Goal: Information Seeking & Learning: Learn about a topic

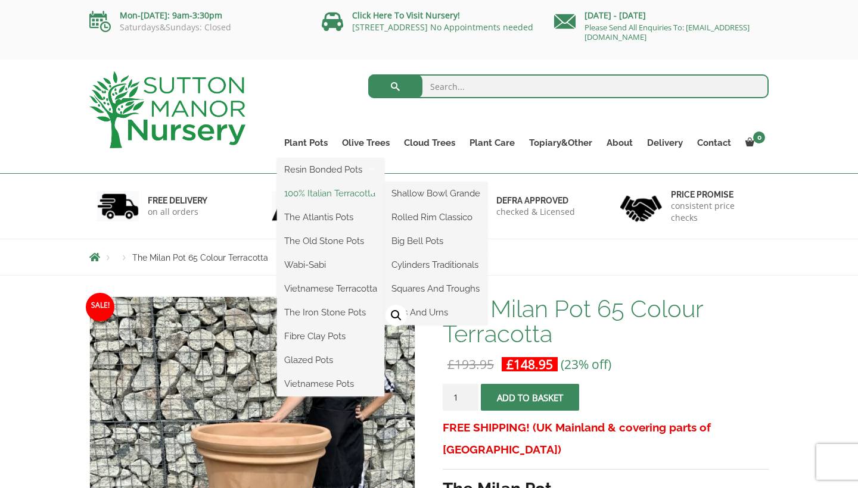
click at [353, 192] on link "100% Italian Terracotta" at bounding box center [330, 194] width 107 height 18
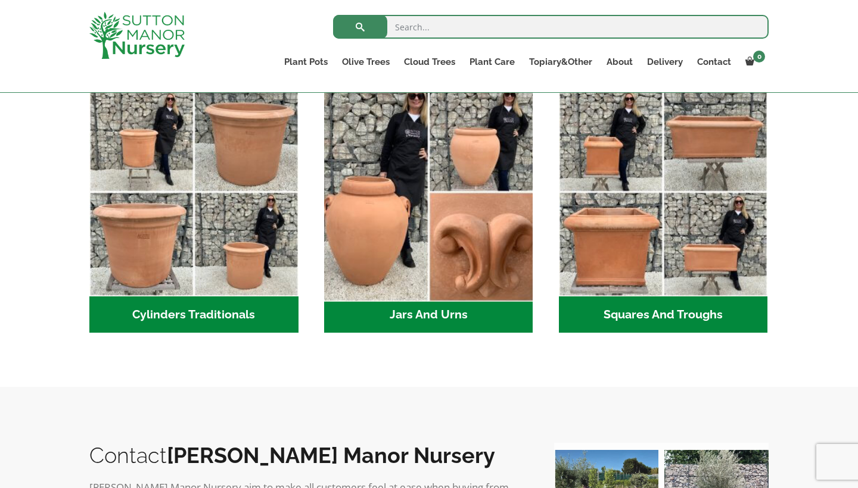
scroll to position [649, 0]
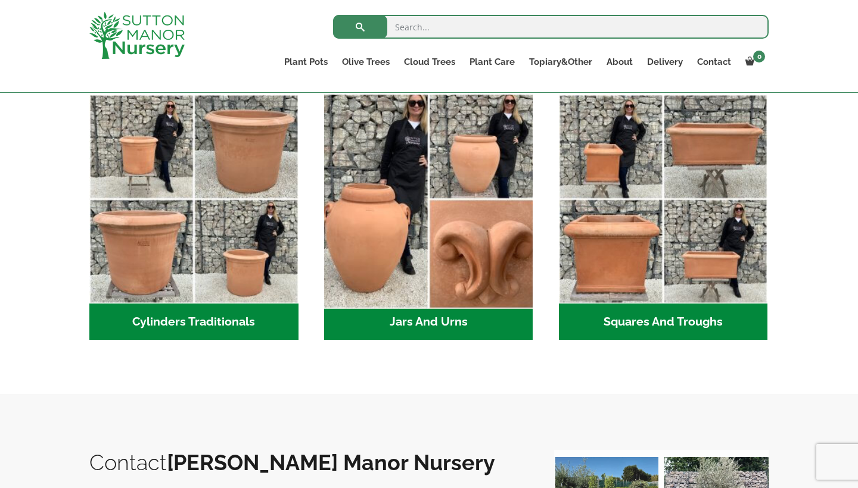
click at [441, 262] on img "Visit product category Jars And Urns" at bounding box center [428, 199] width 219 height 219
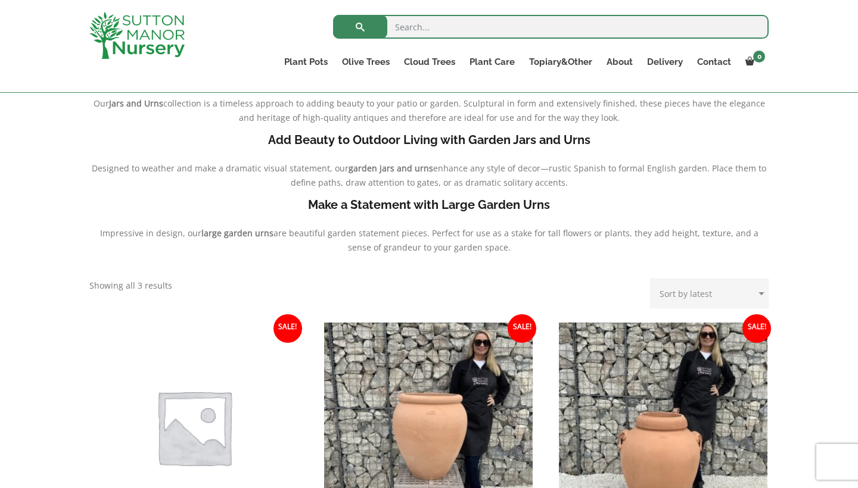
scroll to position [308, 0]
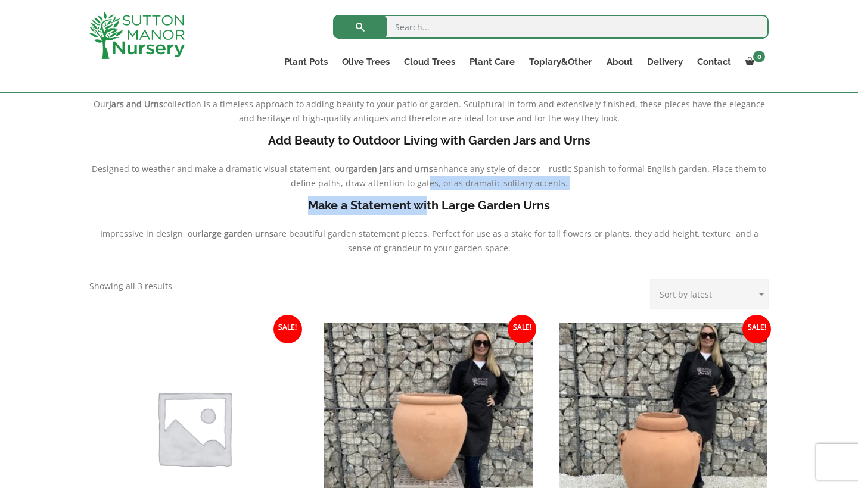
drag, startPoint x: 427, startPoint y: 203, endPoint x: 427, endPoint y: 183, distance: 19.7
click at [427, 183] on div "Timeless Beauty in the Form of Jars and Urns Our Jars and Urns collection is a …" at bounding box center [428, 173] width 679 height 213
click at [426, 180] on span "enhance any style of decor—rustic Spanish to formal English garden. Place them …" at bounding box center [529, 176] width 476 height 26
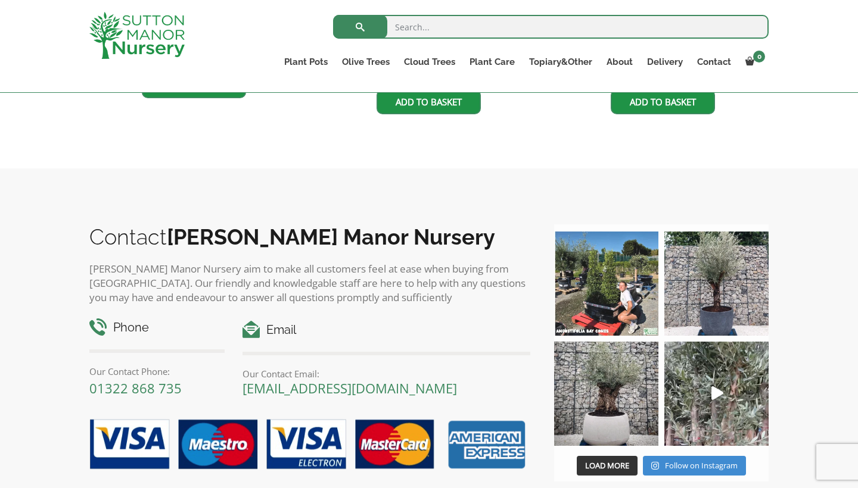
scroll to position [824, 0]
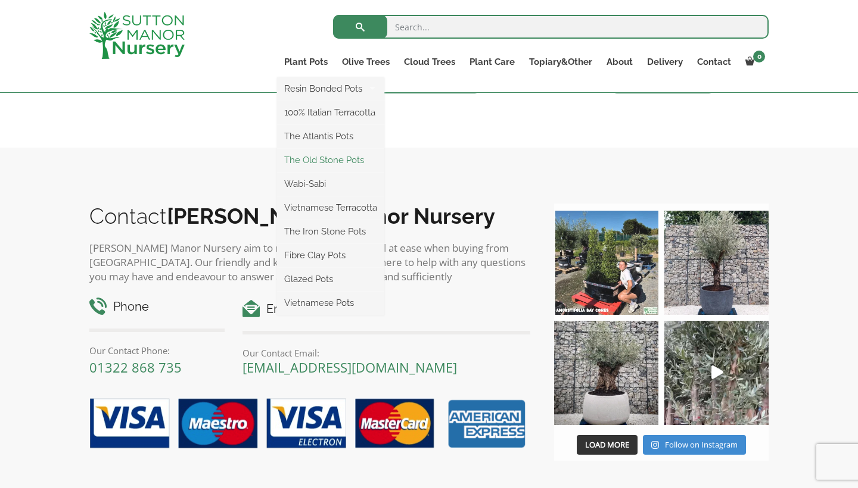
click at [332, 167] on link "The Old Stone Pots" at bounding box center [330, 160] width 107 height 18
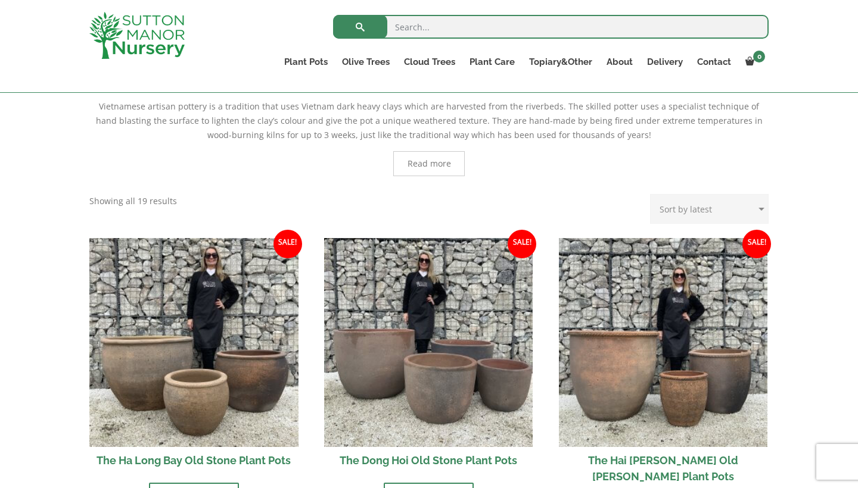
scroll to position [462, 0]
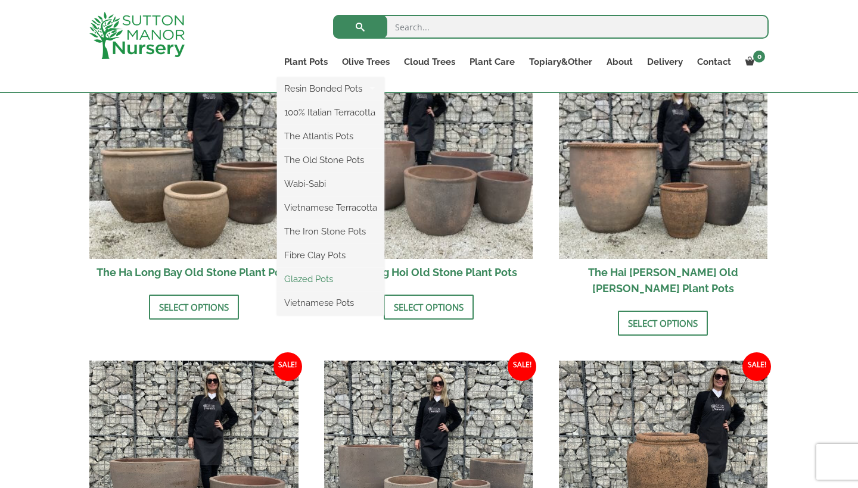
click at [330, 281] on link "Glazed Pots" at bounding box center [330, 279] width 107 height 18
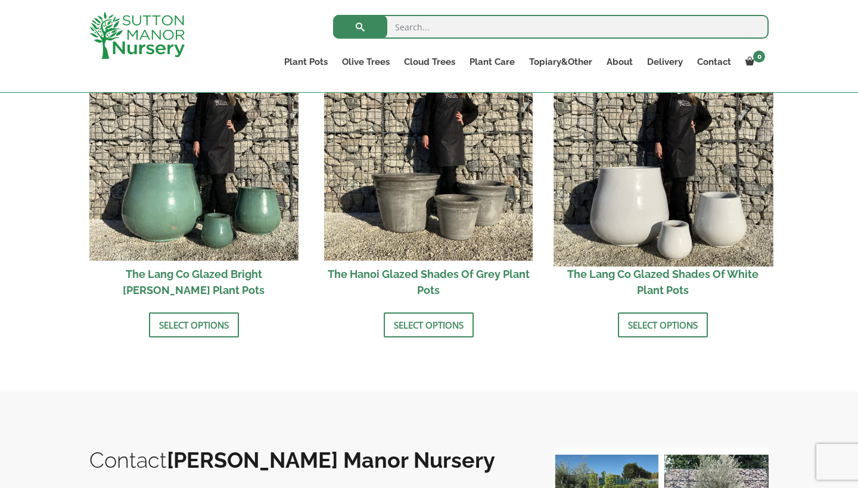
scroll to position [1414, 0]
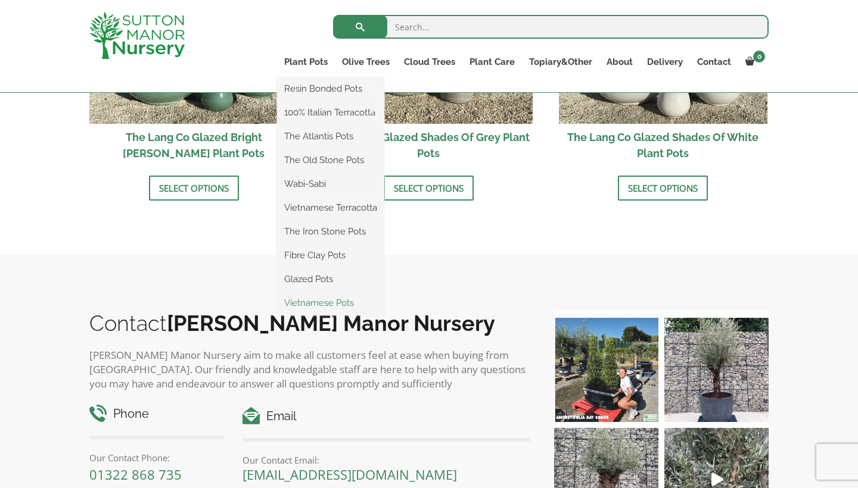
click at [344, 303] on link "Vietnamese Pots" at bounding box center [330, 303] width 107 height 18
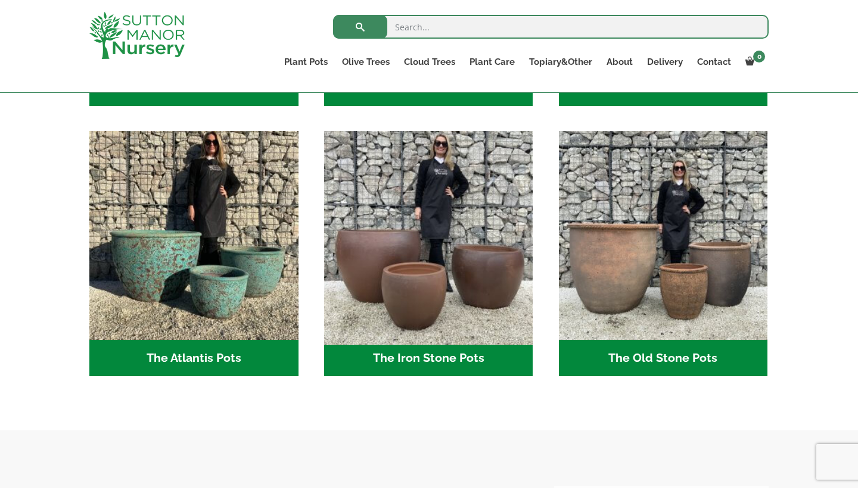
scroll to position [876, 0]
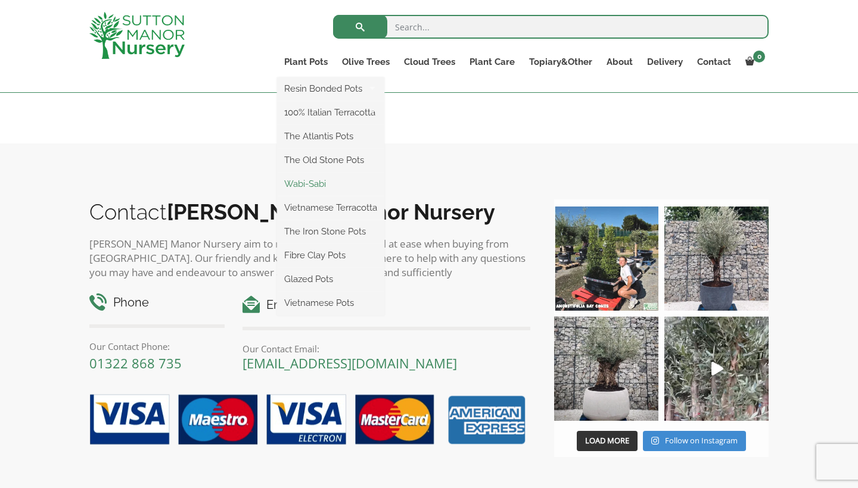
click at [320, 180] on link "Wabi-Sabi" at bounding box center [330, 184] width 107 height 18
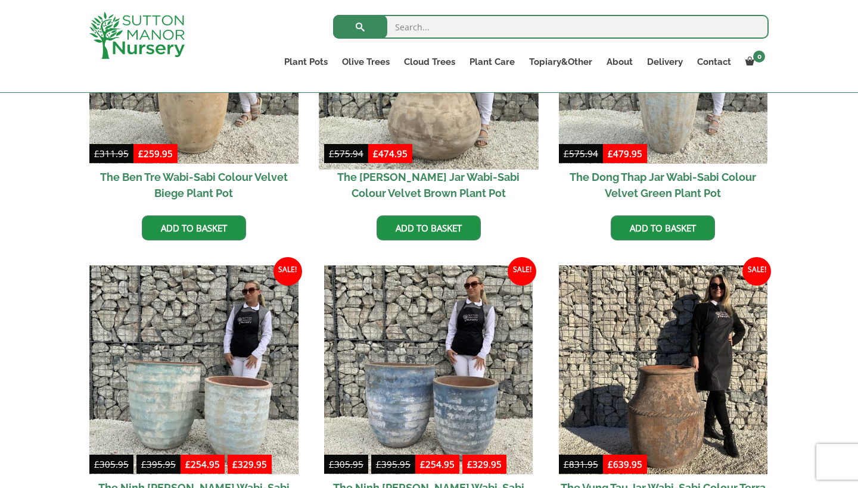
scroll to position [938, 0]
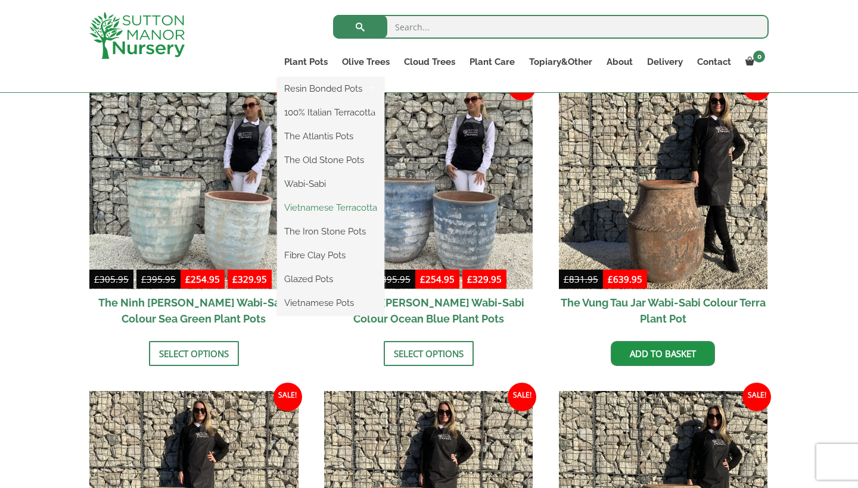
click at [337, 207] on link "Vietnamese Terracotta" at bounding box center [330, 208] width 107 height 18
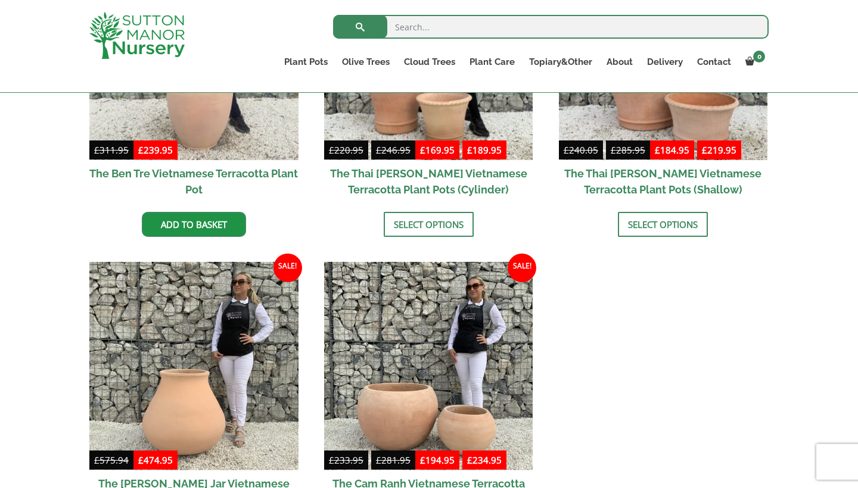
scroll to position [439, 0]
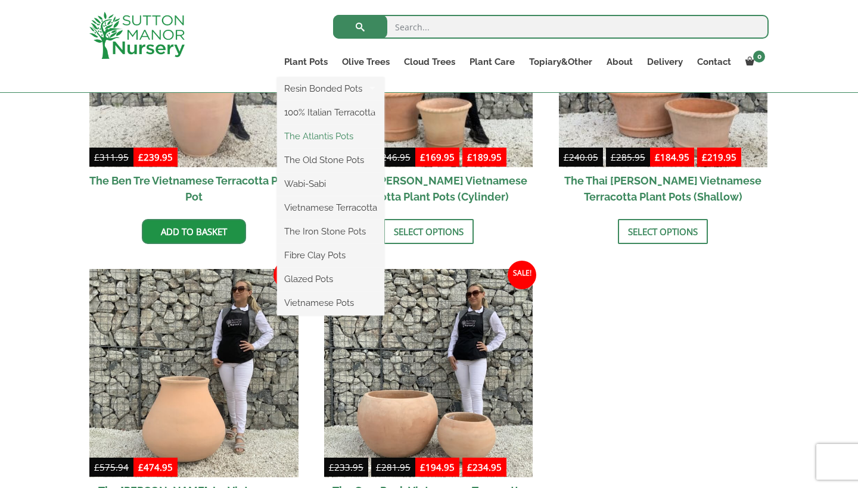
click at [325, 140] on link "The Atlantis Pots" at bounding box center [330, 136] width 107 height 18
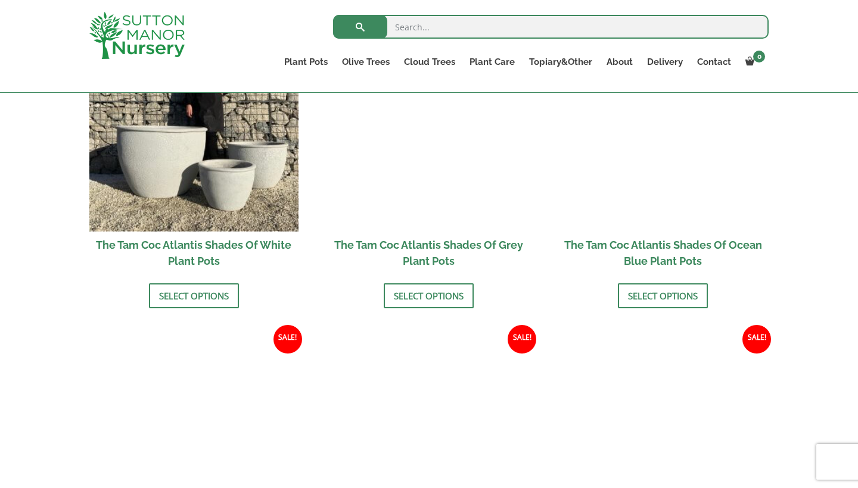
scroll to position [776, 0]
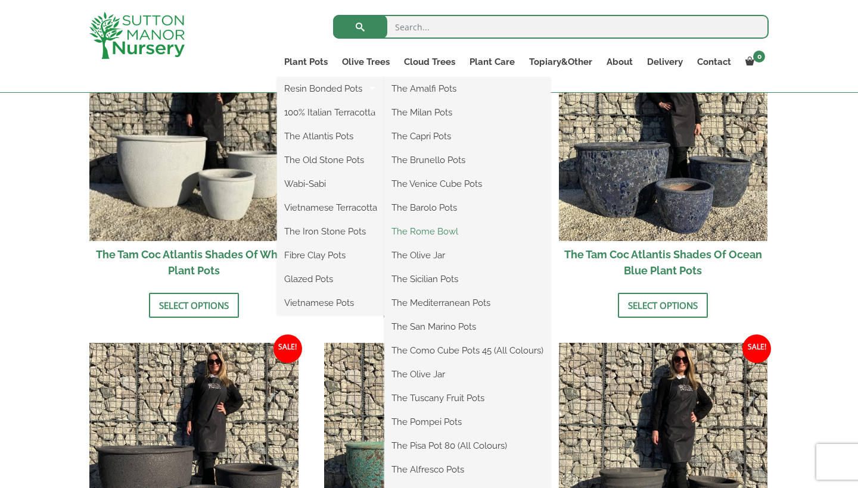
click at [435, 226] on link "The Rome Bowl" at bounding box center [467, 232] width 166 height 18
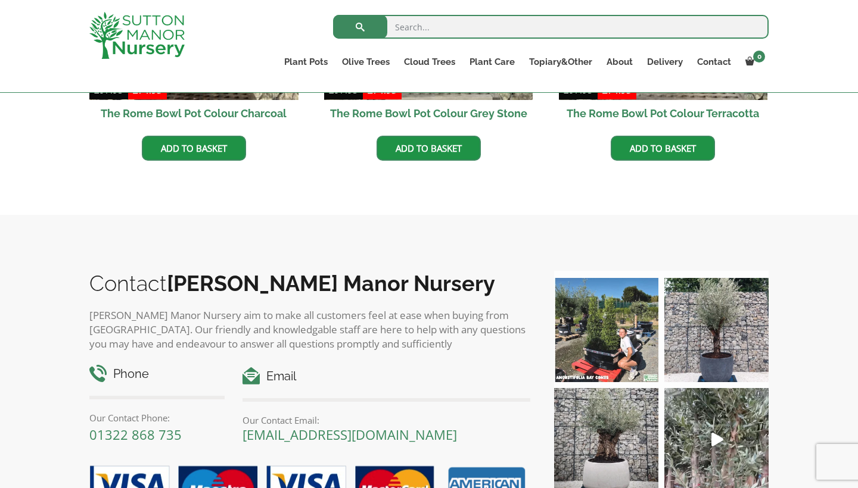
scroll to position [462, 0]
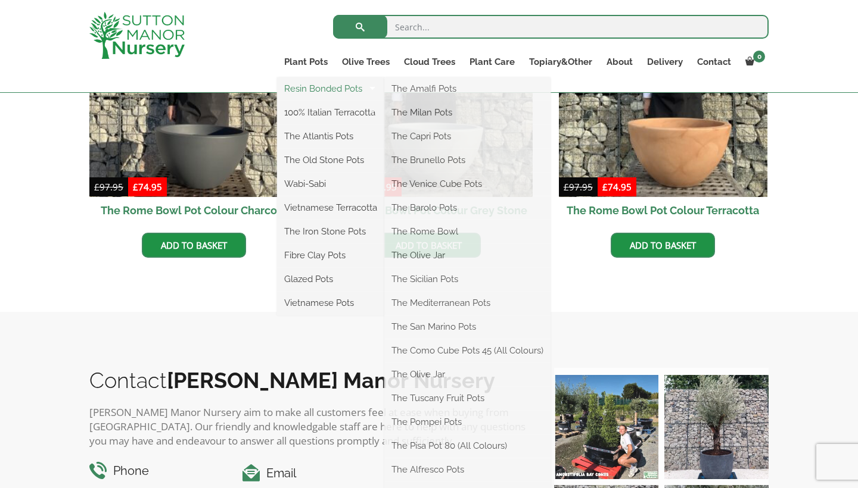
click at [323, 93] on link "Resin Bonded Pots" at bounding box center [330, 89] width 107 height 18
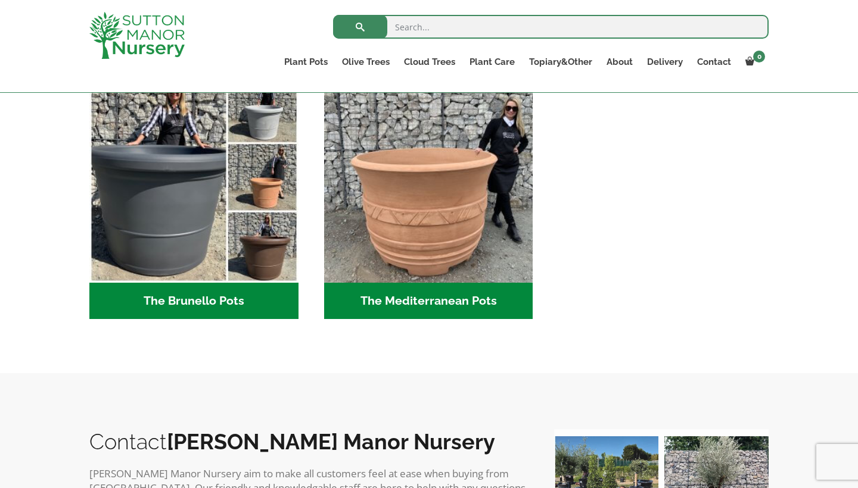
scroll to position [1699, 0]
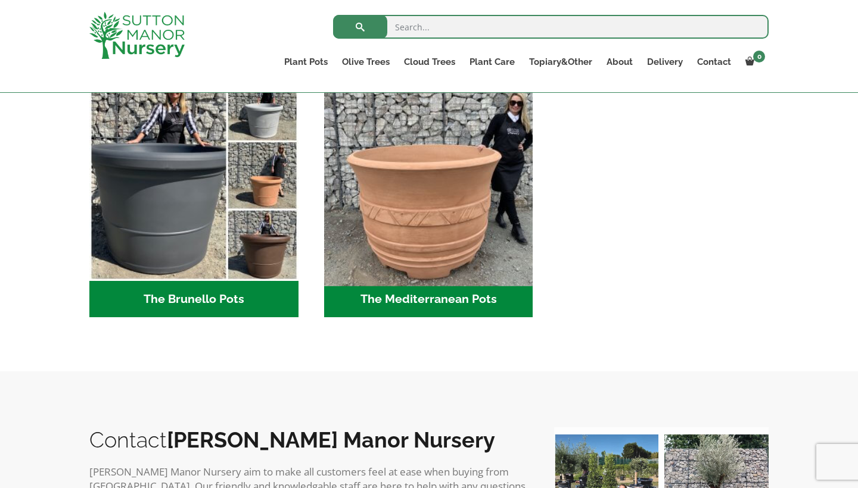
click at [412, 174] on img "Visit product category The Mediterranean Pots" at bounding box center [428, 176] width 219 height 219
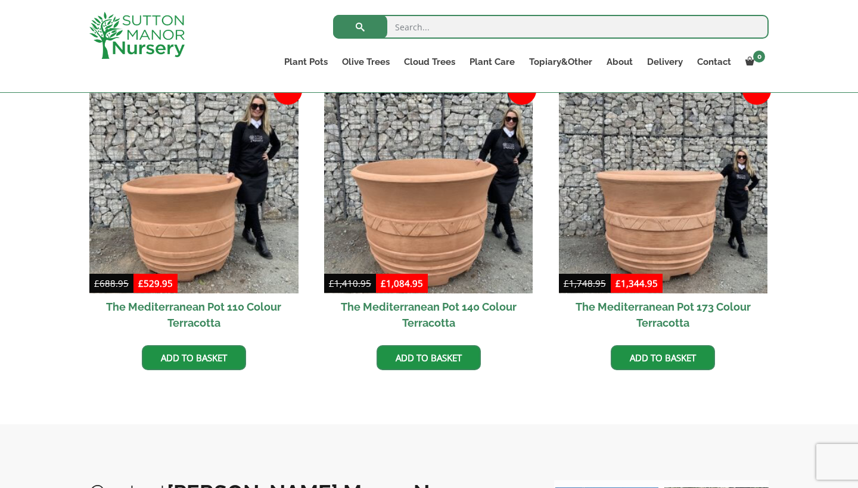
scroll to position [267, 0]
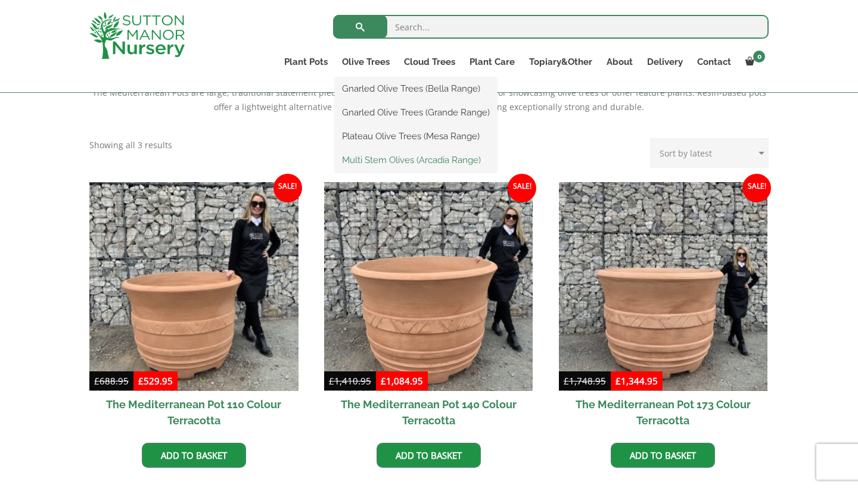
click at [404, 159] on link "Multi Stem Olives (Arcadia Range)" at bounding box center [416, 160] width 162 height 18
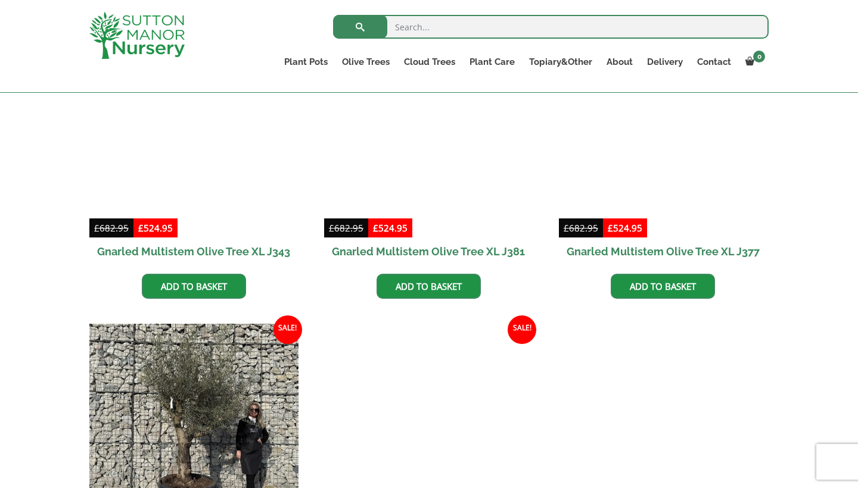
scroll to position [1441, 0]
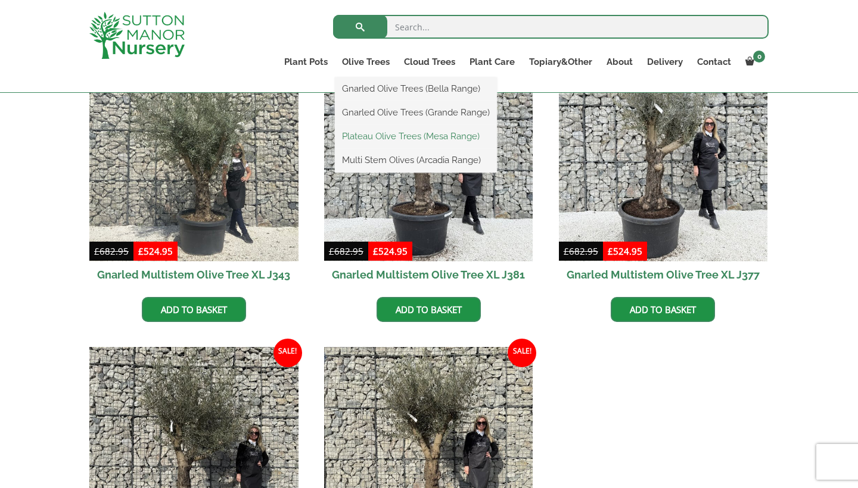
click at [407, 130] on link "Plateau Olive Trees (Mesa Range)" at bounding box center [416, 136] width 162 height 18
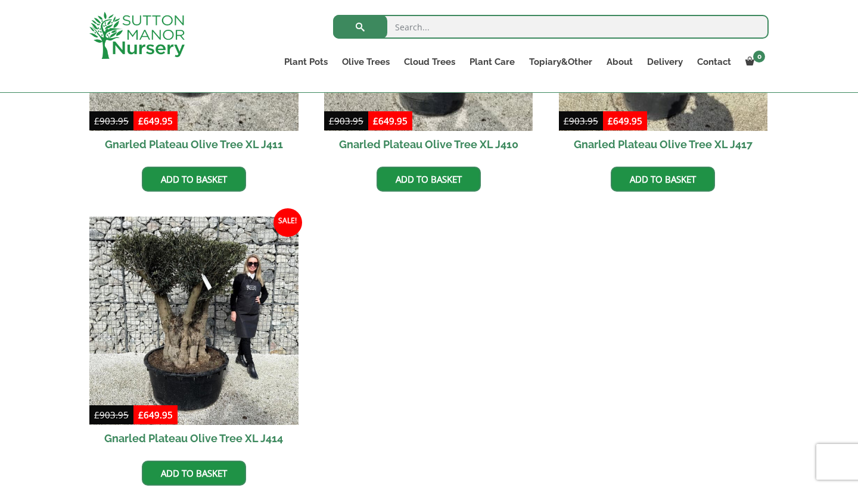
scroll to position [654, 0]
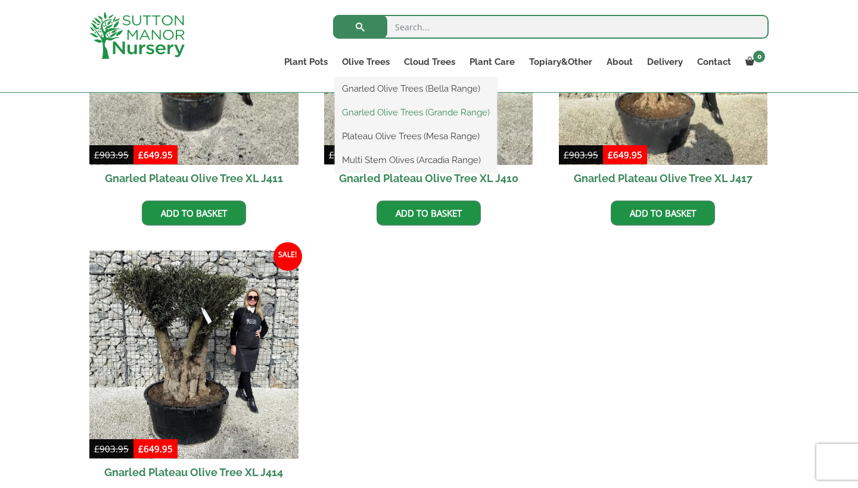
click at [367, 112] on link "Gnarled Olive Trees (Grande Range)" at bounding box center [416, 113] width 162 height 18
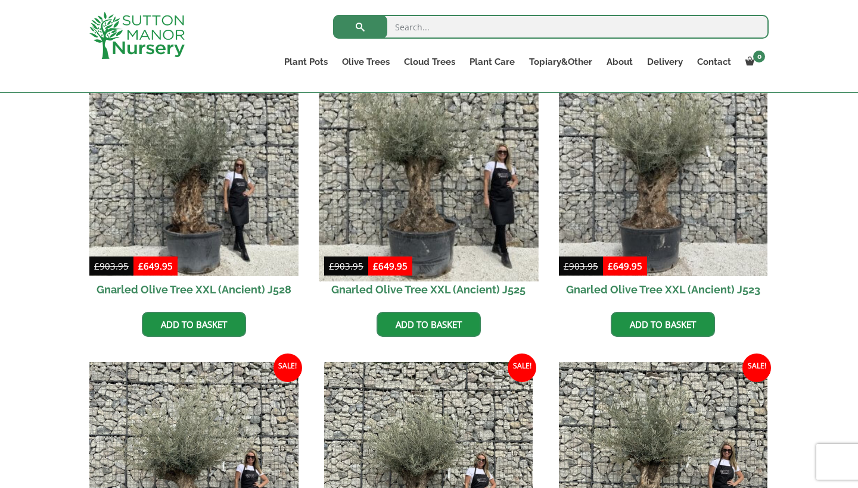
scroll to position [326, 0]
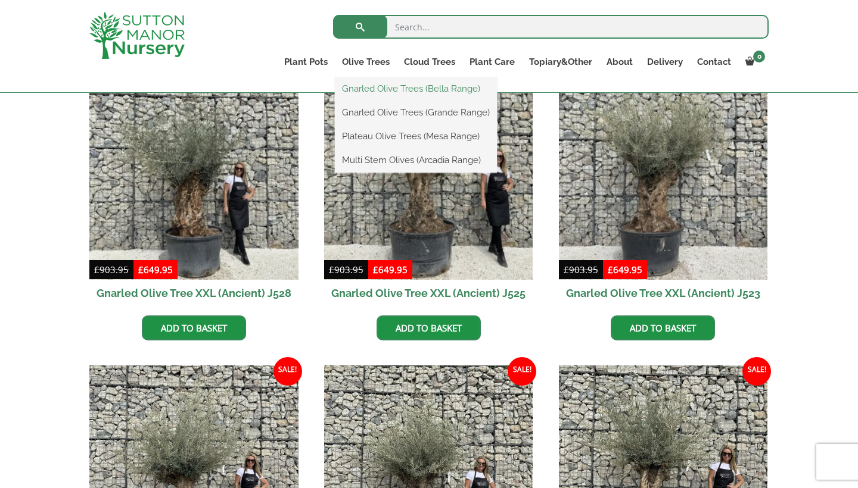
click at [363, 94] on link "Gnarled Olive Trees (Bella Range)" at bounding box center [416, 89] width 162 height 18
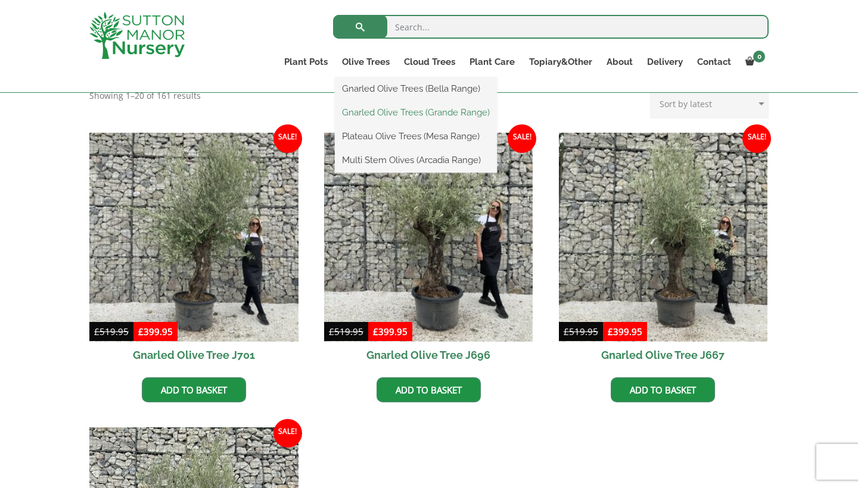
click at [366, 119] on link "Gnarled Olive Trees (Grande Range)" at bounding box center [416, 113] width 162 height 18
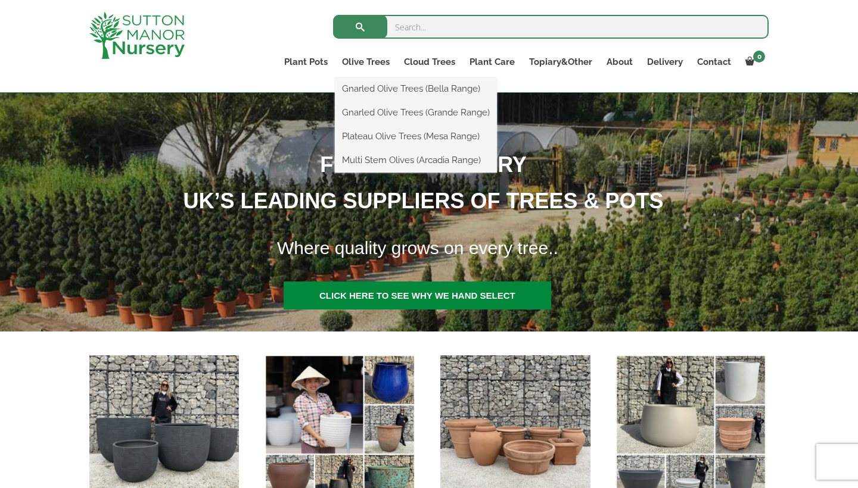
scroll to position [169, 0]
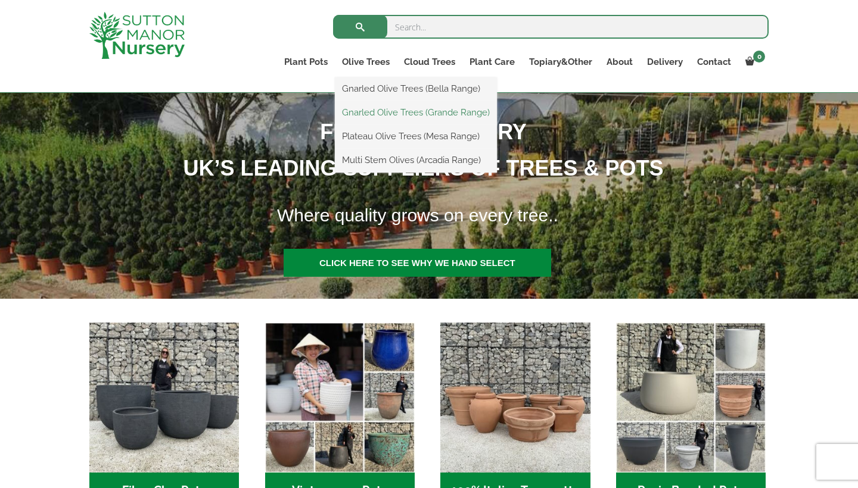
click at [402, 108] on link "Gnarled Olive Trees (Grande Range)" at bounding box center [416, 113] width 162 height 18
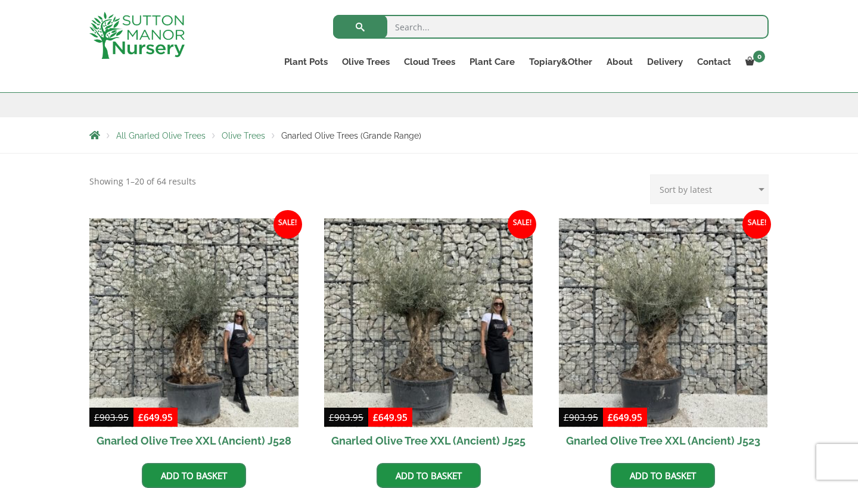
select select "price-desc"
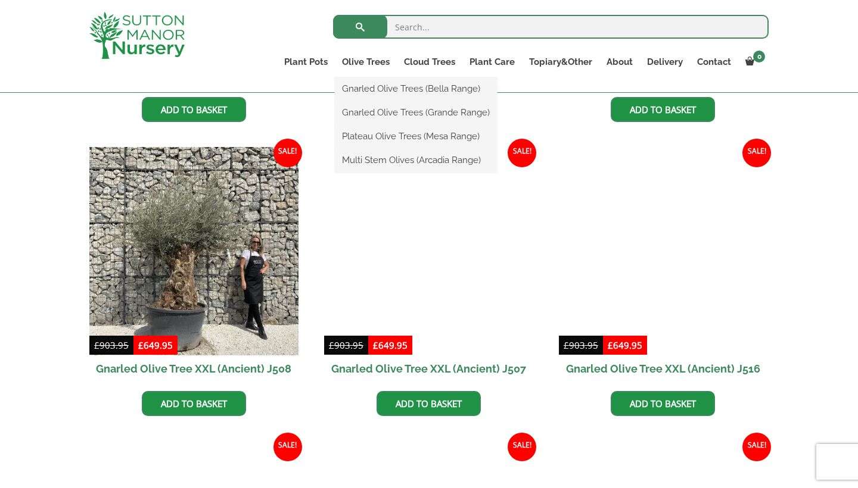
scroll to position [1142, 0]
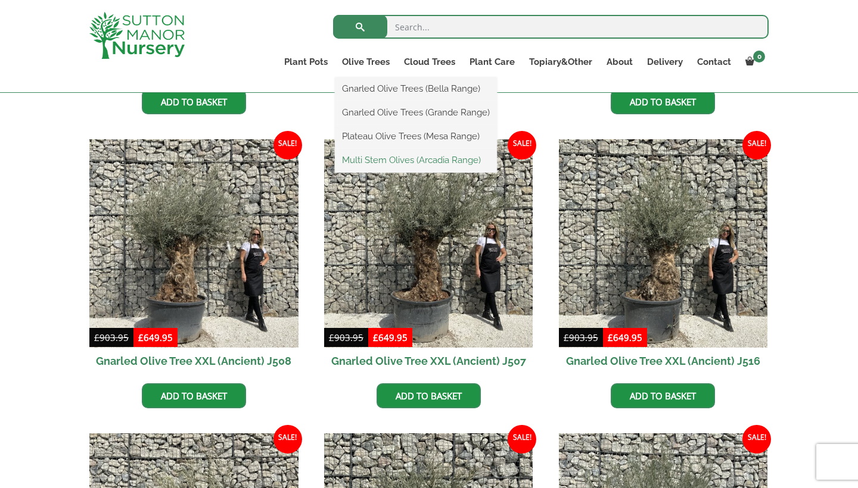
click at [415, 154] on link "Multi Stem Olives (Arcadia Range)" at bounding box center [416, 160] width 162 height 18
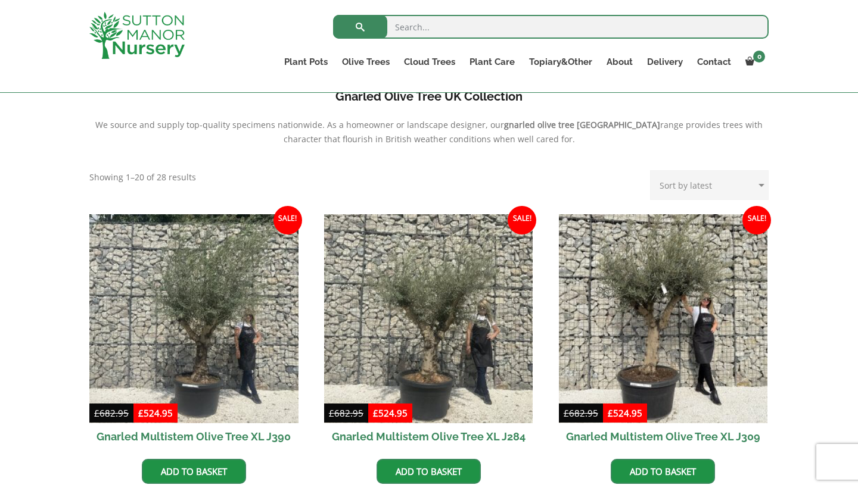
scroll to position [377, 0]
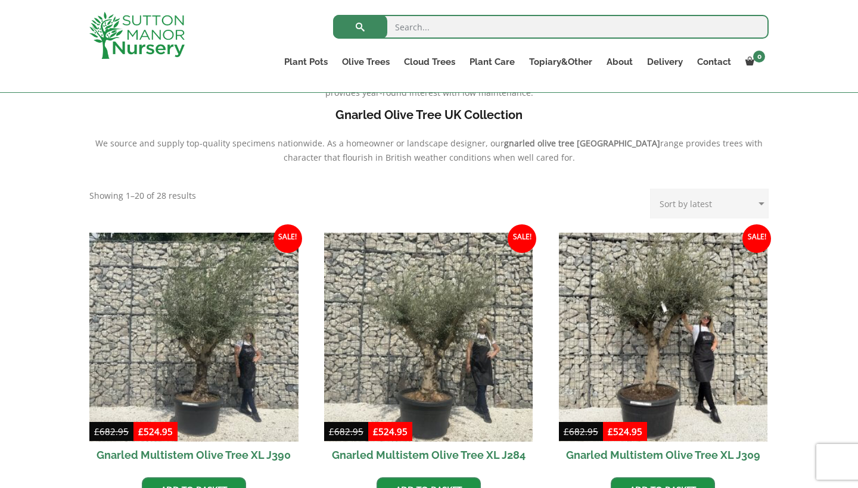
click at [672, 222] on form "Sort by popularity Sort by latest Sort by price: low to high Sort by price: hig…" at bounding box center [709, 207] width 119 height 36
select select "price-desc"
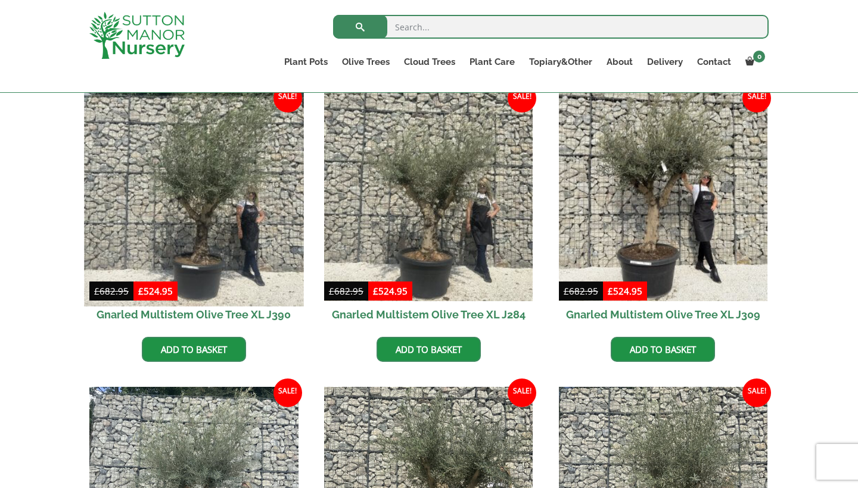
scroll to position [517, 0]
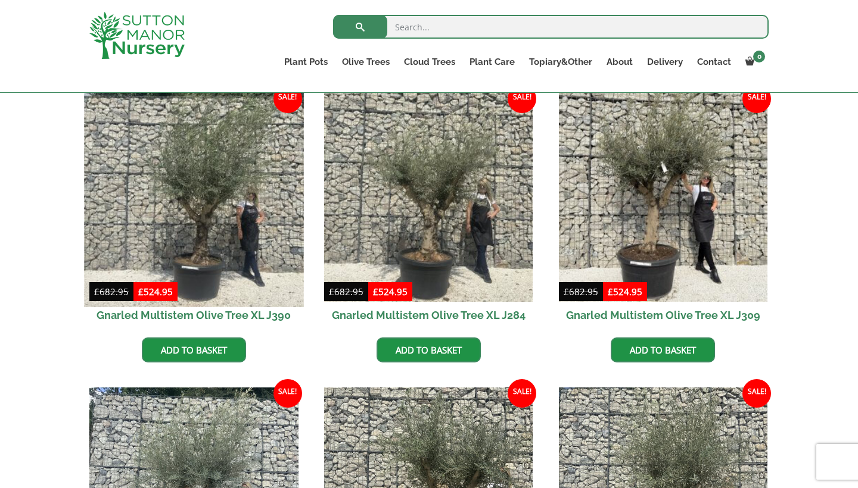
click at [233, 264] on img at bounding box center [193, 197] width 219 height 219
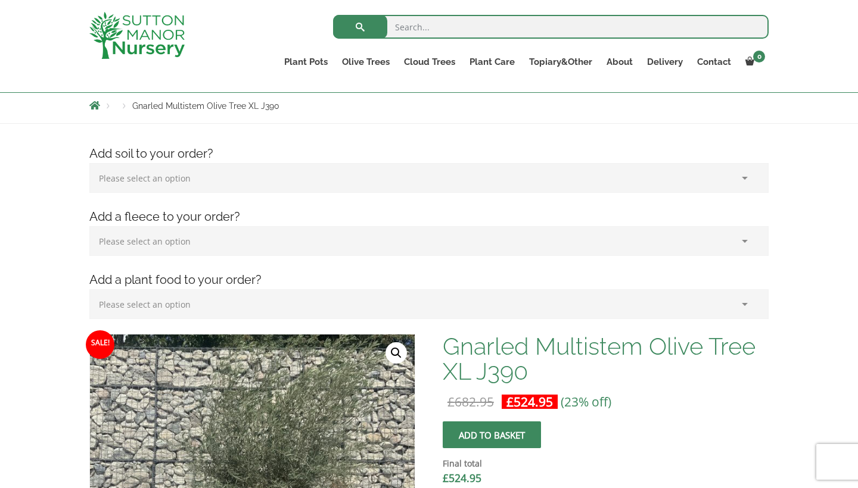
scroll to position [125, 0]
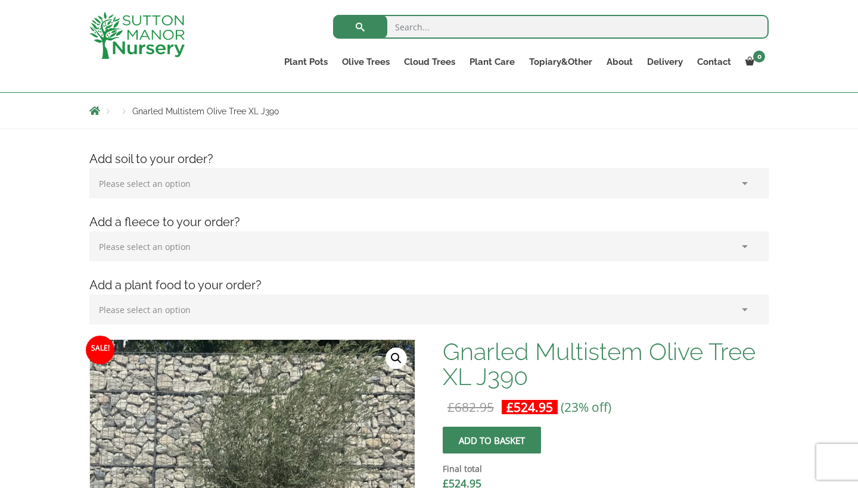
click at [290, 165] on h4 "Add soil to your order?" at bounding box center [428, 159] width 697 height 18
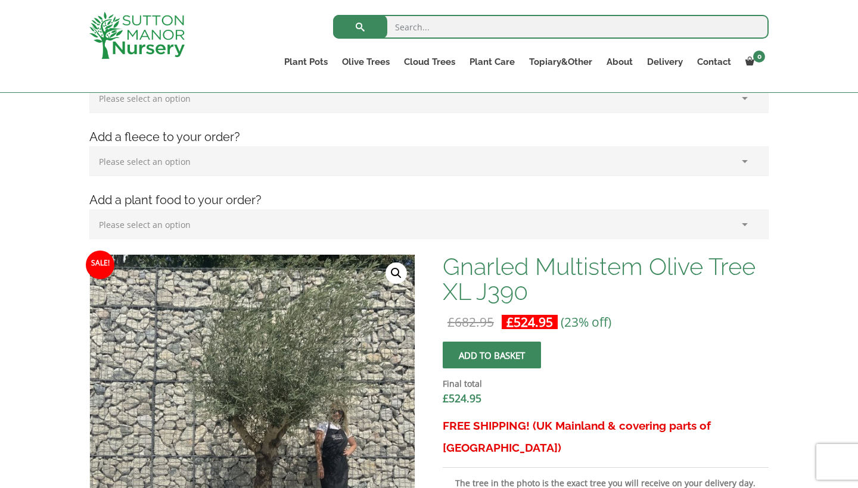
scroll to position [183, 0]
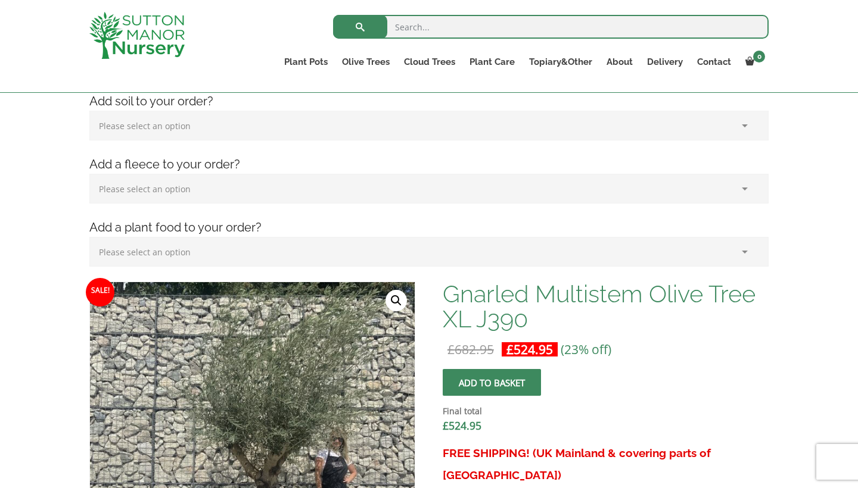
select select "(x1) Horticultural Fleece_0"
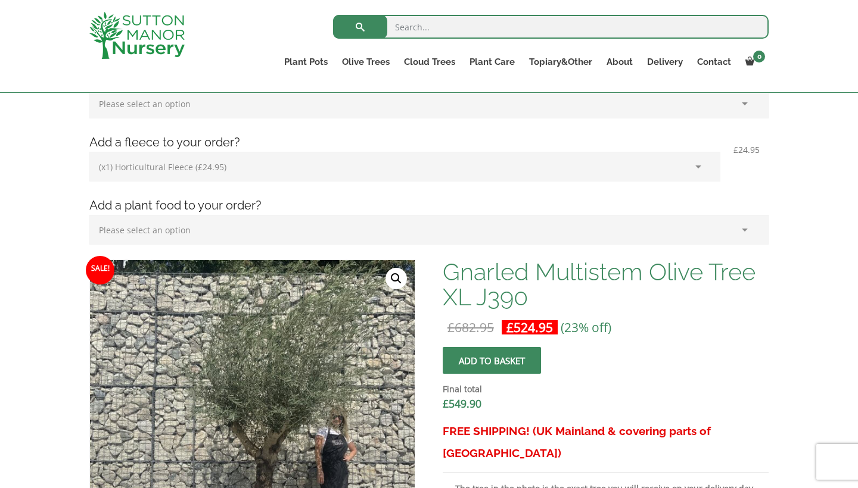
scroll to position [206, 0]
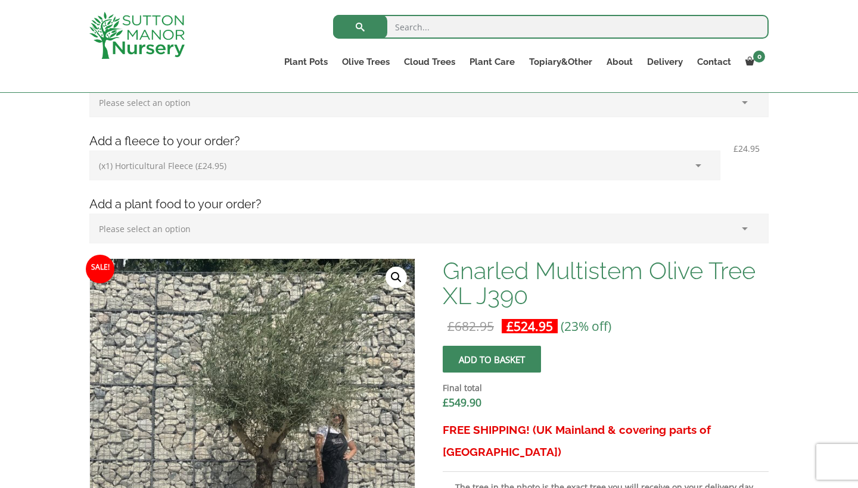
click at [331, 210] on h4 "Add a plant food to your order?" at bounding box center [428, 204] width 697 height 18
select select "(x2) Plant Food_1"
click at [481, 288] on h1 "Gnarled Multistem Olive Tree XL J390" at bounding box center [606, 283] width 326 height 50
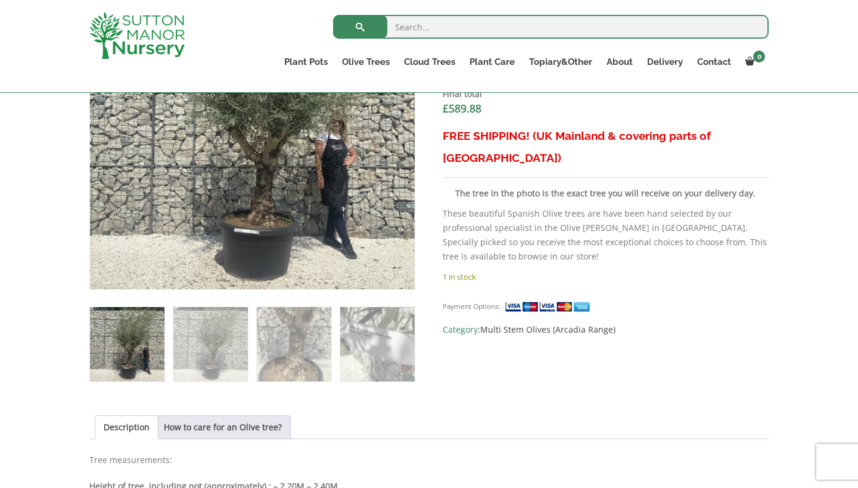
scroll to position [517, 0]
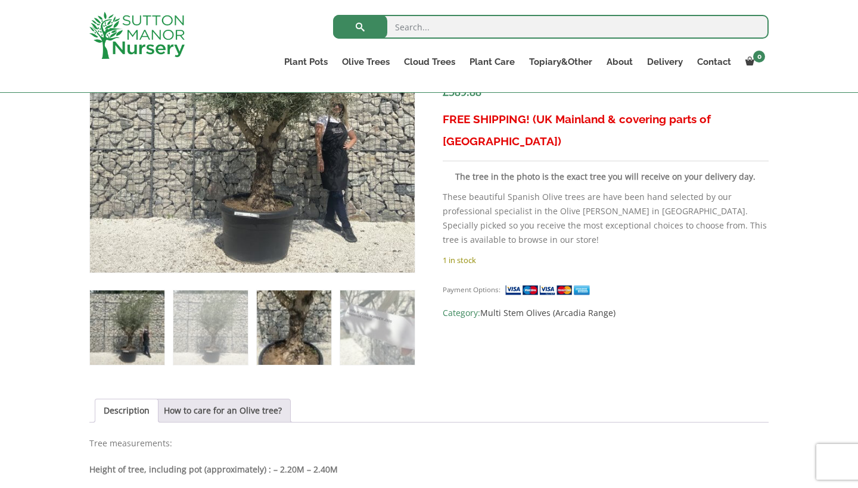
click at [272, 320] on img at bounding box center [294, 328] width 74 height 74
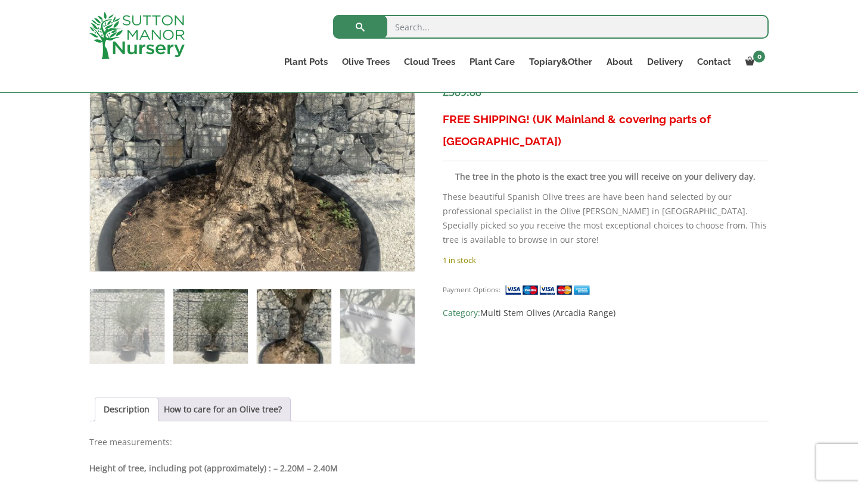
click at [236, 312] on img at bounding box center [210, 326] width 74 height 74
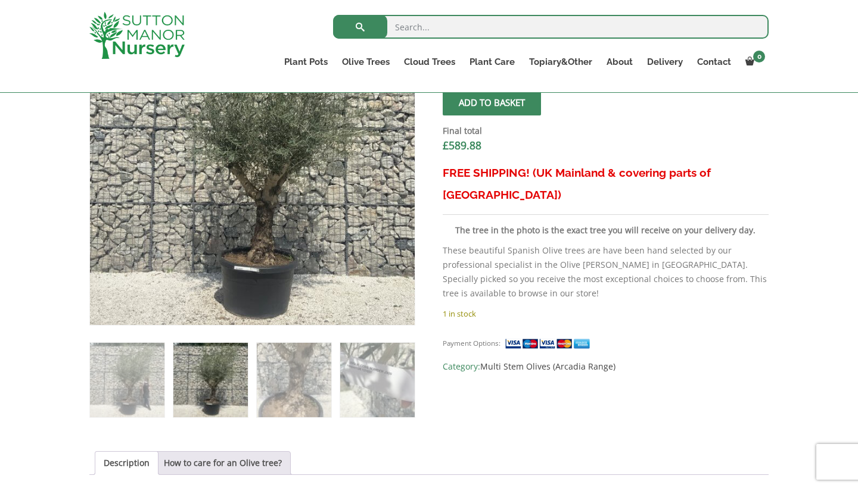
scroll to position [460, 0]
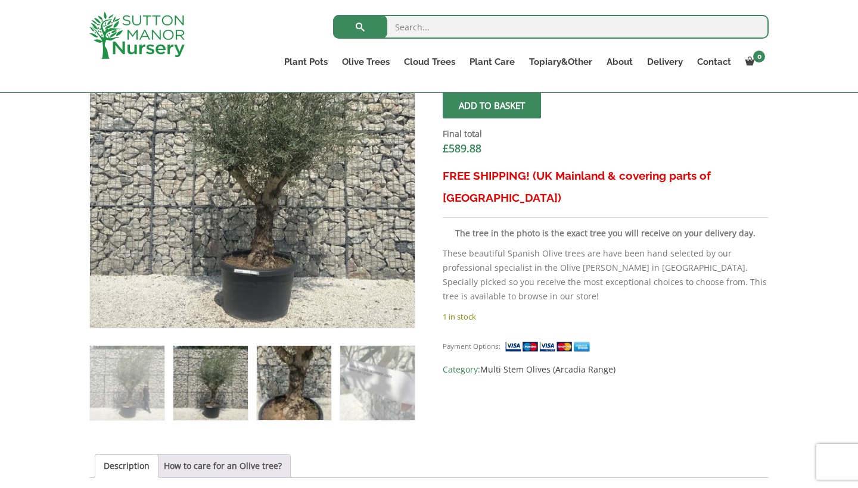
click at [325, 367] on img at bounding box center [294, 383] width 74 height 74
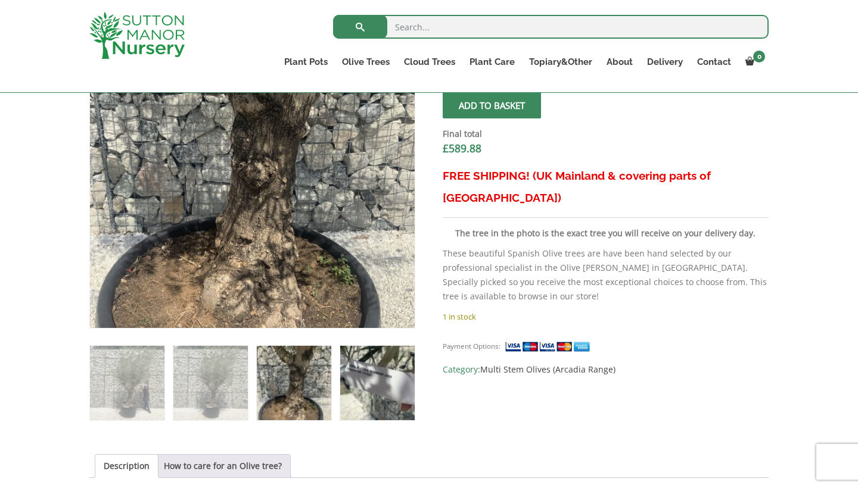
click at [376, 382] on img at bounding box center [377, 383] width 74 height 74
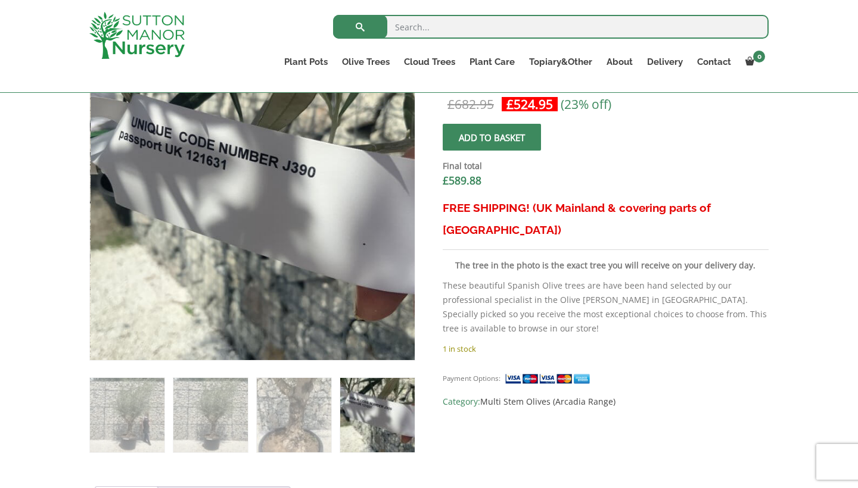
scroll to position [407, 0]
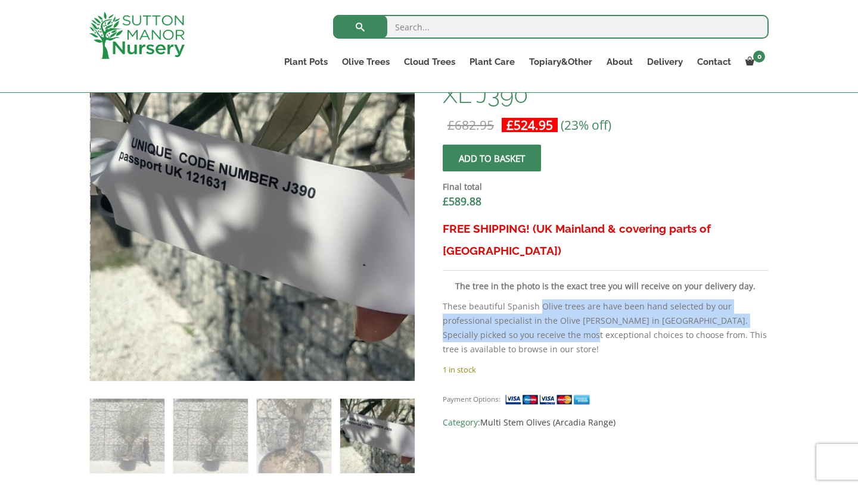
drag, startPoint x: 548, startPoint y: 332, endPoint x: 538, endPoint y: 297, distance: 35.8
click at [538, 300] on p "These beautiful Spanish Olive trees are have been hand selected by our professi…" at bounding box center [606, 328] width 326 height 57
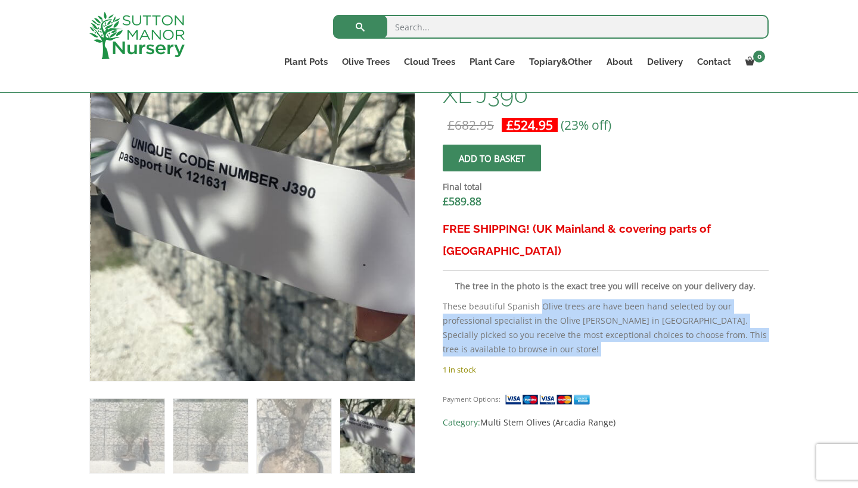
drag, startPoint x: 538, startPoint y: 297, endPoint x: 557, endPoint y: 338, distance: 45.6
click at [557, 338] on p "These beautiful Spanish Olive trees are have been hand selected by our professi…" at bounding box center [606, 328] width 326 height 57
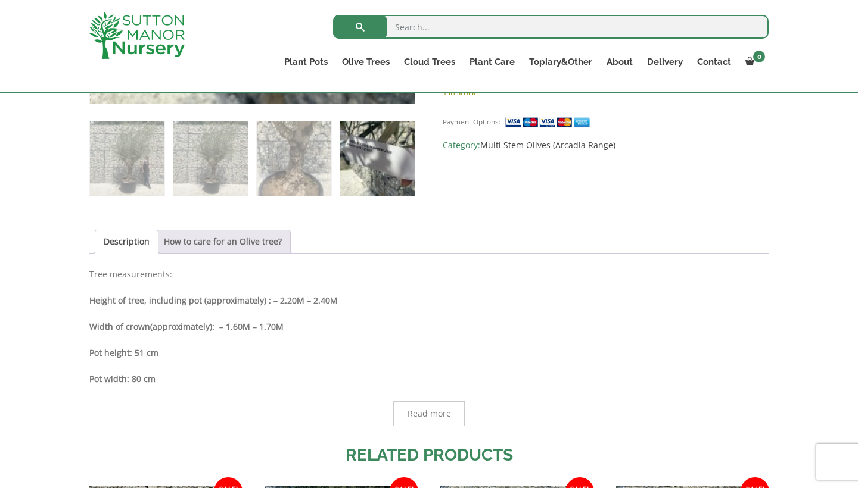
scroll to position [686, 0]
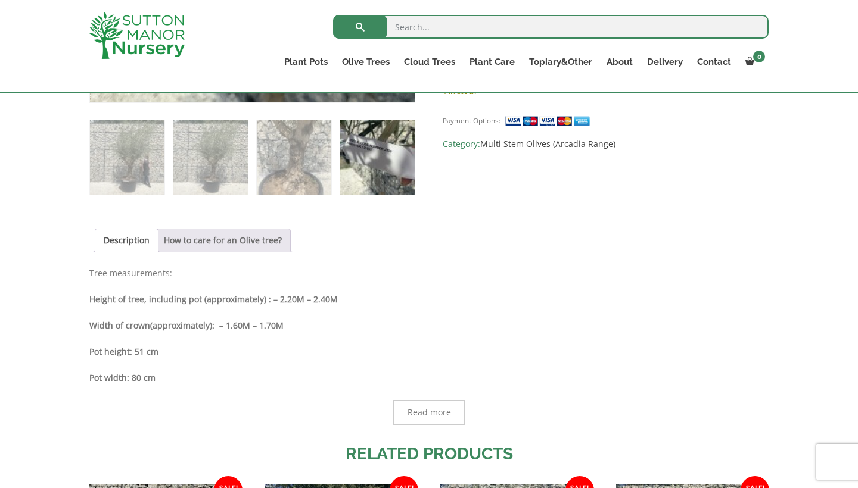
click at [248, 244] on link "How to care for an Olive tree?" at bounding box center [223, 240] width 118 height 23
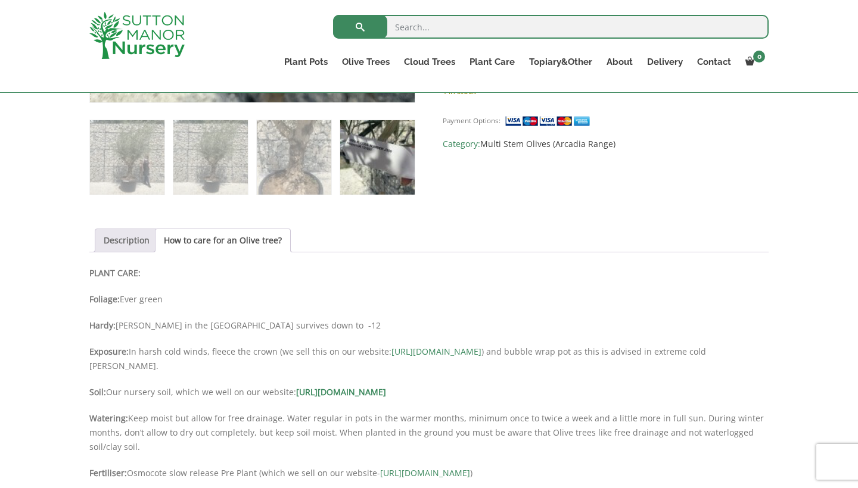
click at [120, 237] on link "Description" at bounding box center [127, 240] width 46 height 23
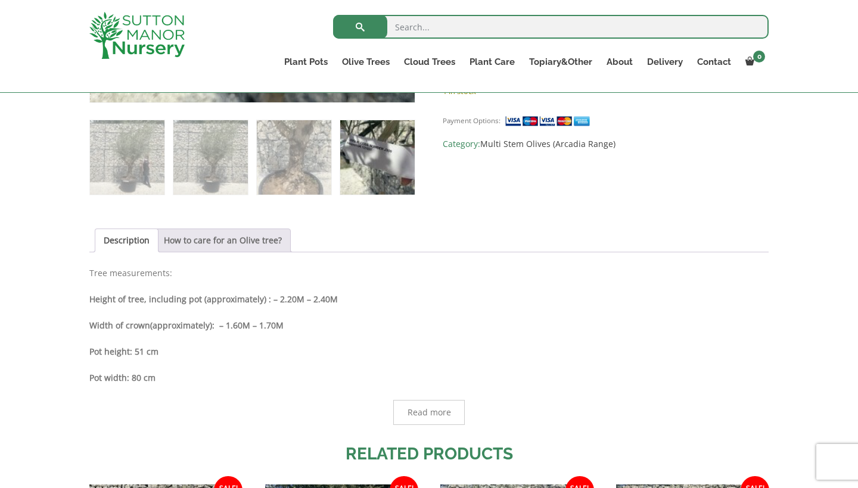
click at [220, 245] on link "How to care for an Olive tree?" at bounding box center [223, 240] width 118 height 23
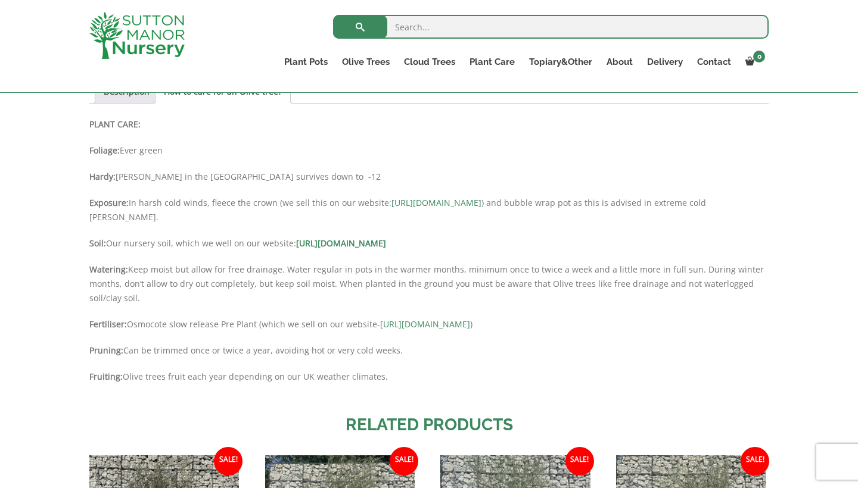
scroll to position [842, 0]
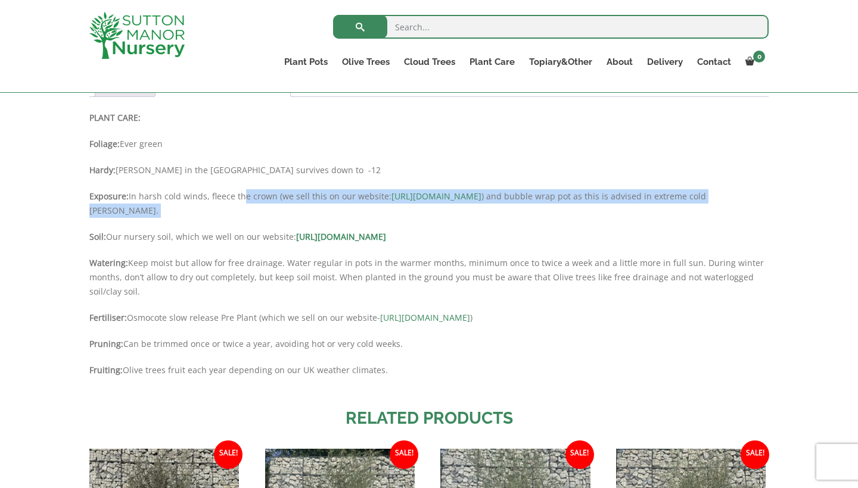
drag, startPoint x: 239, startPoint y: 223, endPoint x: 248, endPoint y: 189, distance: 34.5
click at [248, 189] on div "PLANT CARE: Foliage: Ever green Hardy: Hardy in the UK survives down to -12 Exp…" at bounding box center [428, 250] width 679 height 279
click at [248, 189] on p "Exposure: In harsh cold winds, fleece the crown (we sell this on our website: h…" at bounding box center [428, 203] width 679 height 29
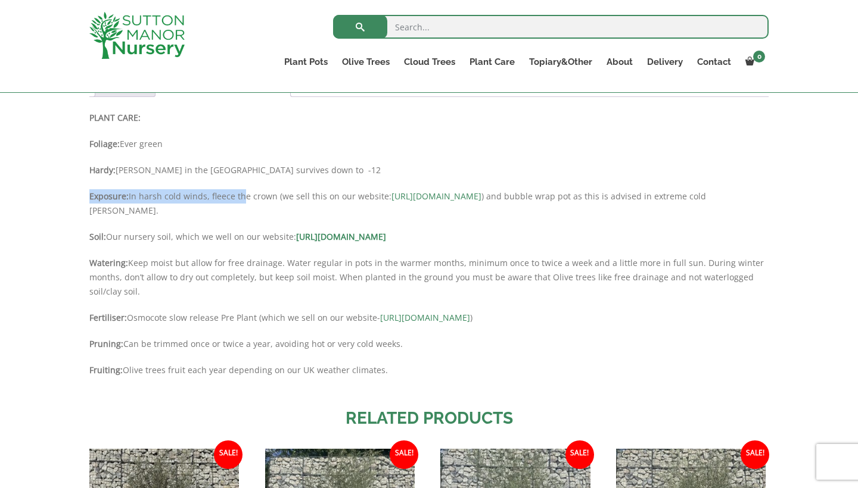
drag, startPoint x: 247, startPoint y: 182, endPoint x: 247, endPoint y: 197, distance: 15.5
click at [247, 197] on div "PLANT CARE: Foliage: Ever green Hardy: Hardy in the UK survives down to -12 Exp…" at bounding box center [428, 250] width 679 height 279
click at [247, 197] on p "Exposure: In harsh cold winds, fleece the crown (we sell this on our website: h…" at bounding box center [428, 203] width 679 height 29
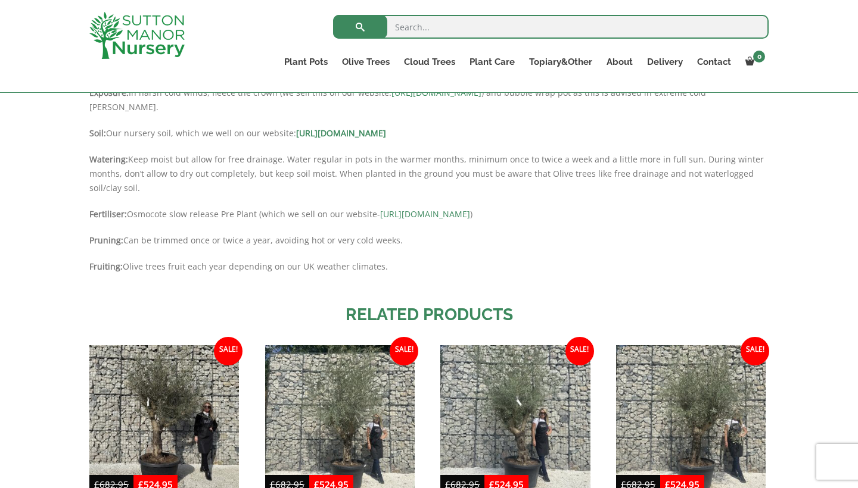
scroll to position [954, 0]
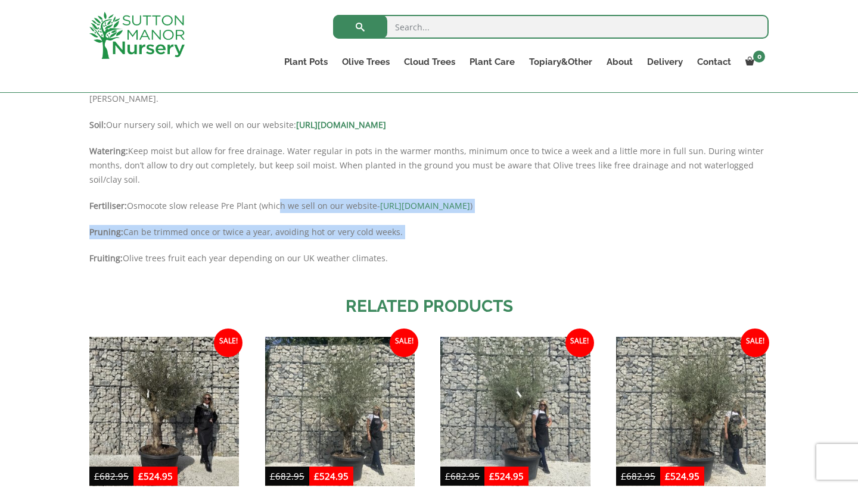
drag, startPoint x: 297, startPoint y: 246, endPoint x: 283, endPoint y: 204, distance: 43.9
click at [283, 204] on div "PLANT CARE: Foliage: Ever green Hardy: Hardy in the UK survives down to -12 Exp…" at bounding box center [428, 138] width 679 height 279
click at [283, 204] on p "Fertiliser: Osmocote slow release Pre Plant (which we sell on our website- http…" at bounding box center [428, 206] width 679 height 14
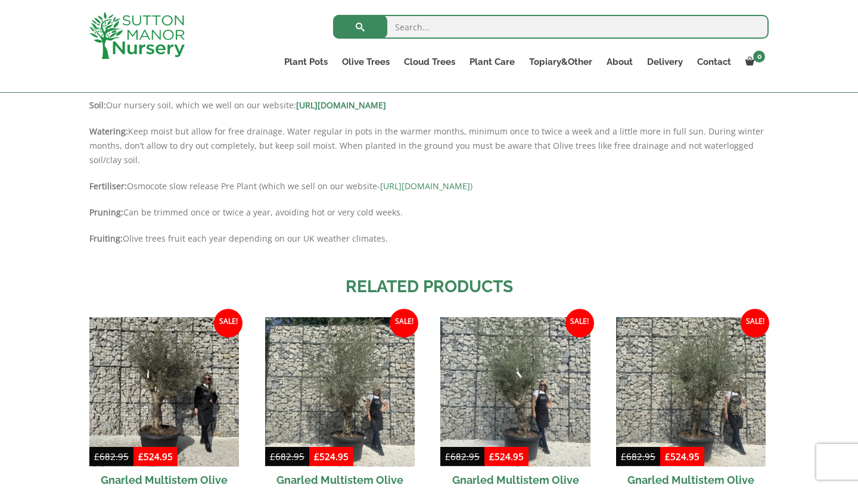
scroll to position [975, 0]
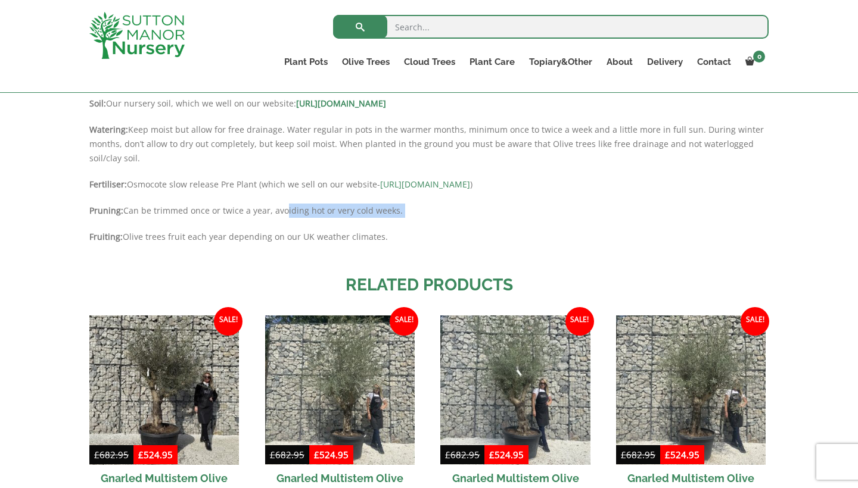
drag, startPoint x: 283, startPoint y: 204, endPoint x: 306, endPoint y: 222, distance: 28.9
click at [306, 222] on div "PLANT CARE: Foliage: Ever green Hardy: Hardy in the UK survives down to -12 Exp…" at bounding box center [428, 116] width 679 height 279
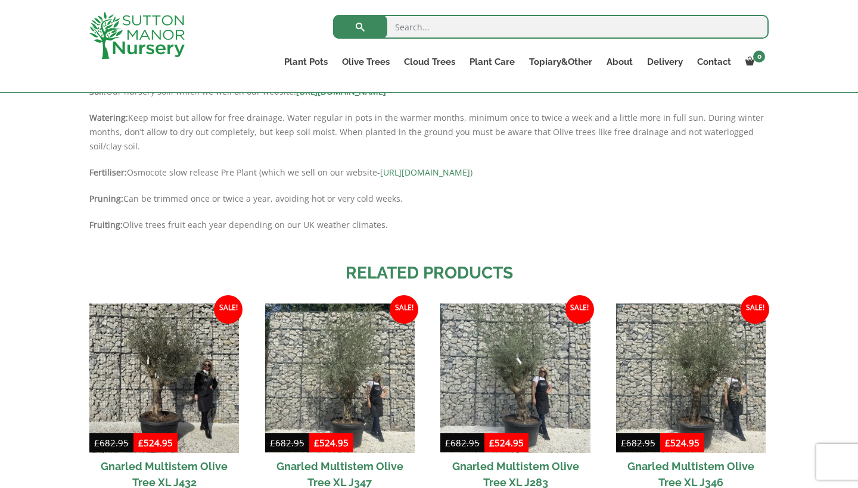
scroll to position [989, 0]
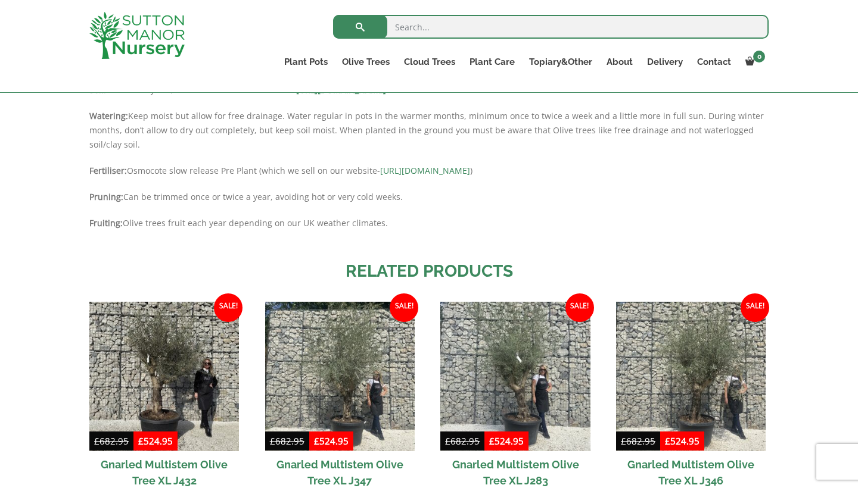
drag, startPoint x: 303, startPoint y: 236, endPoint x: 301, endPoint y: 210, distance: 26.3
click at [301, 210] on div "PLANT CARE: Foliage: Ever green Hardy: Hardy in the UK survives down to -12 Exp…" at bounding box center [428, 103] width 679 height 279
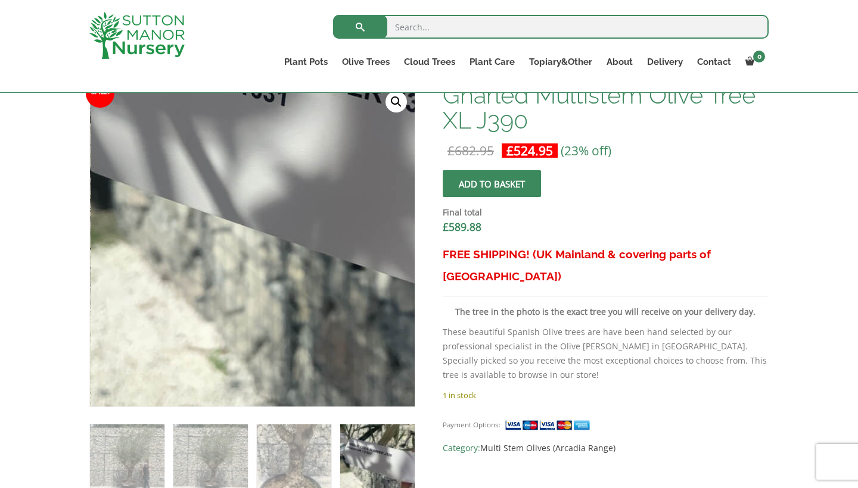
scroll to position [397, 0]
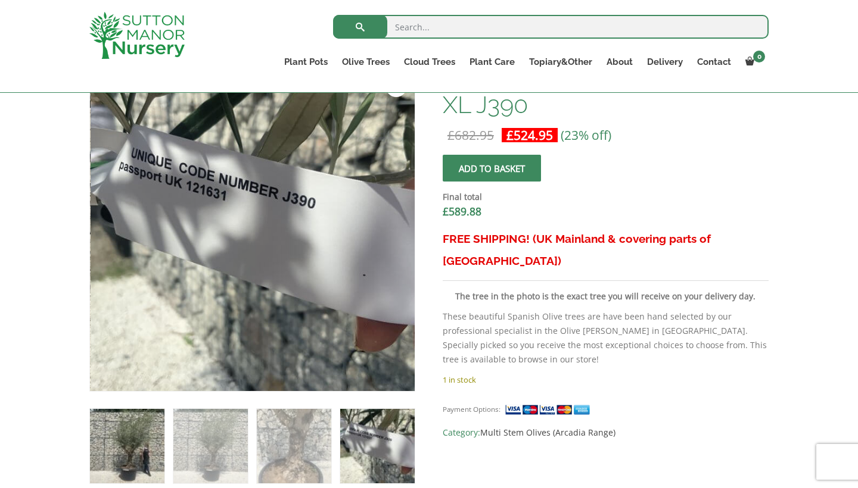
click at [132, 418] on img at bounding box center [127, 446] width 74 height 74
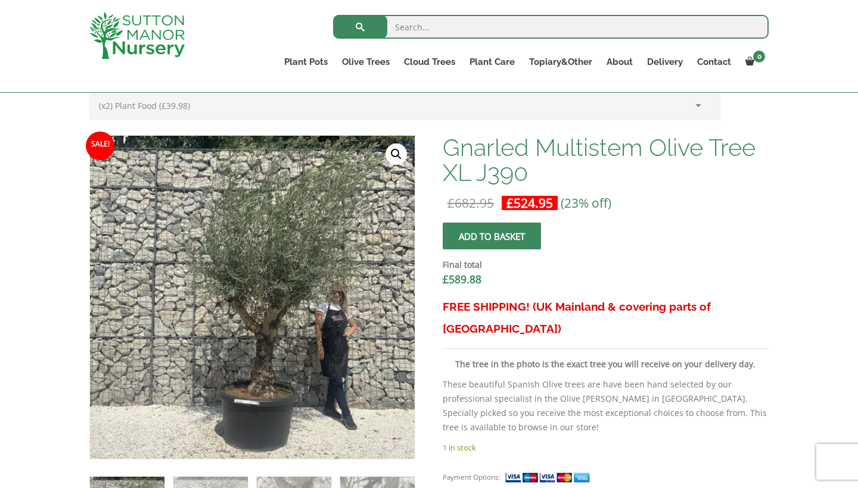
scroll to position [290, 0]
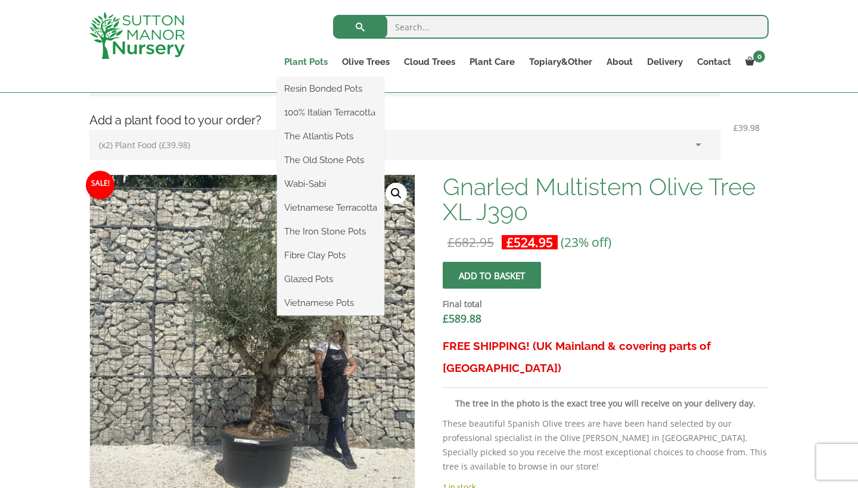
click at [306, 60] on link "Plant Pots" at bounding box center [306, 62] width 58 height 17
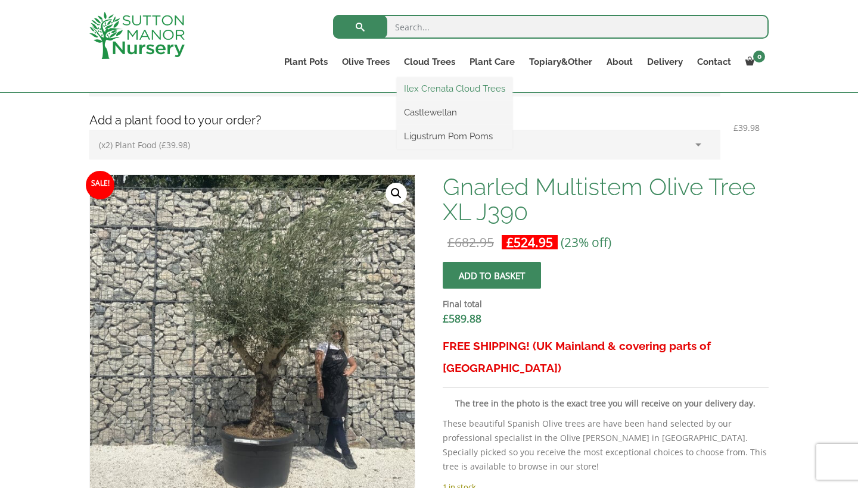
click at [452, 96] on link "Ilex Crenata Cloud Trees" at bounding box center [455, 89] width 116 height 18
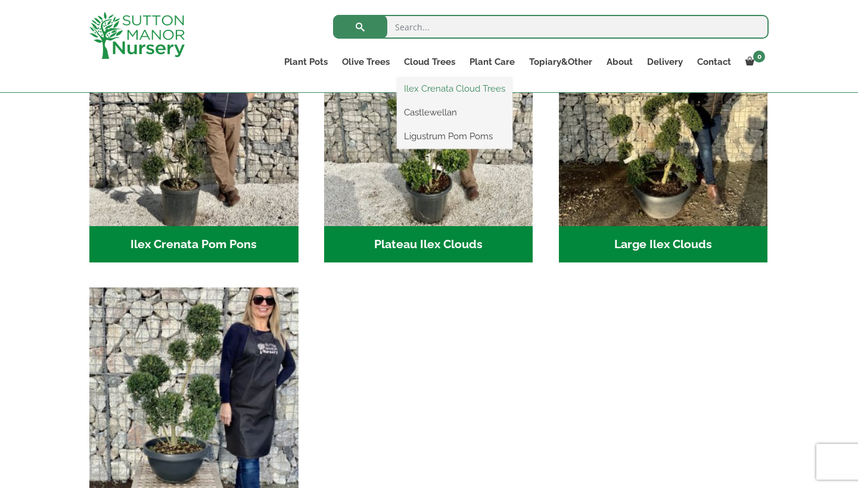
scroll to position [337, 0]
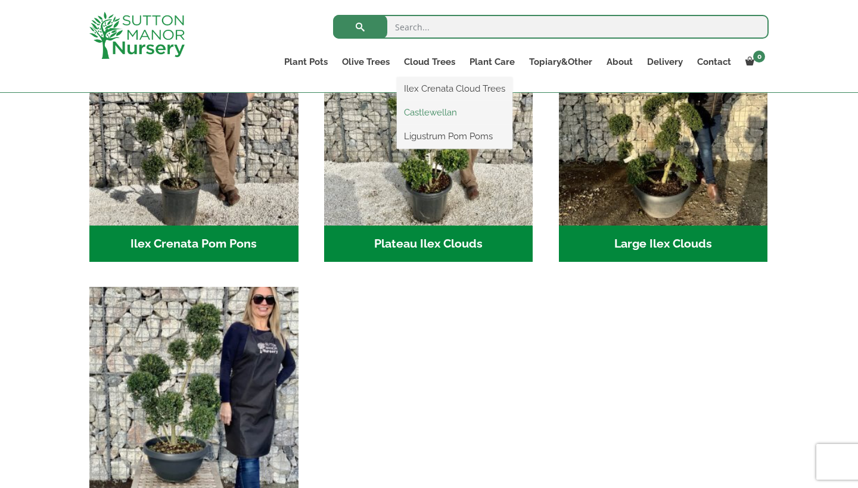
click at [440, 114] on link "Castlewellan" at bounding box center [455, 113] width 116 height 18
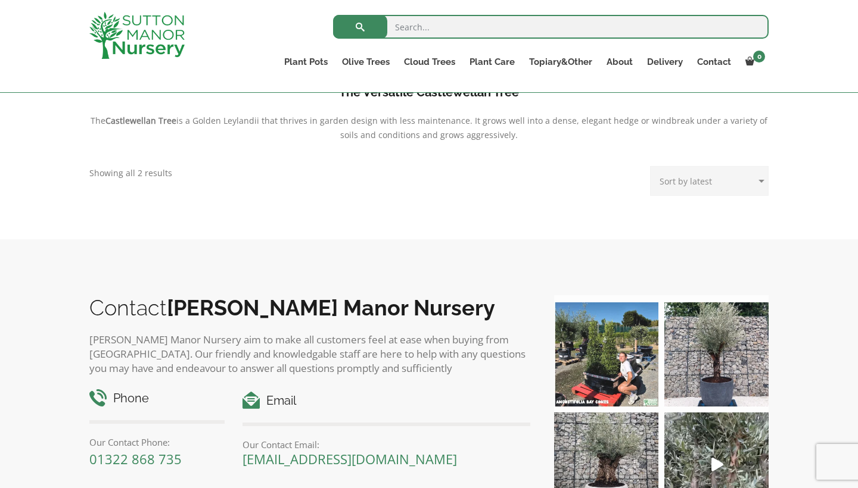
scroll to position [329, 0]
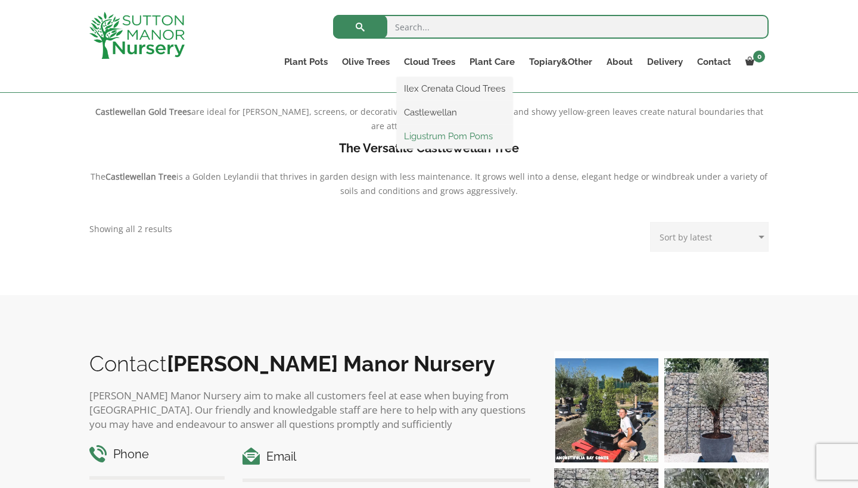
click at [448, 138] on link "Ligustrum Pom Poms" at bounding box center [455, 136] width 116 height 18
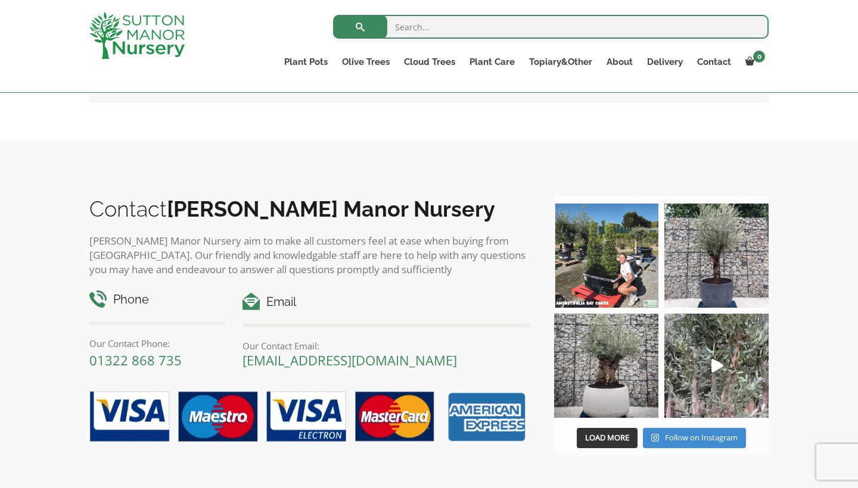
scroll to position [534, 0]
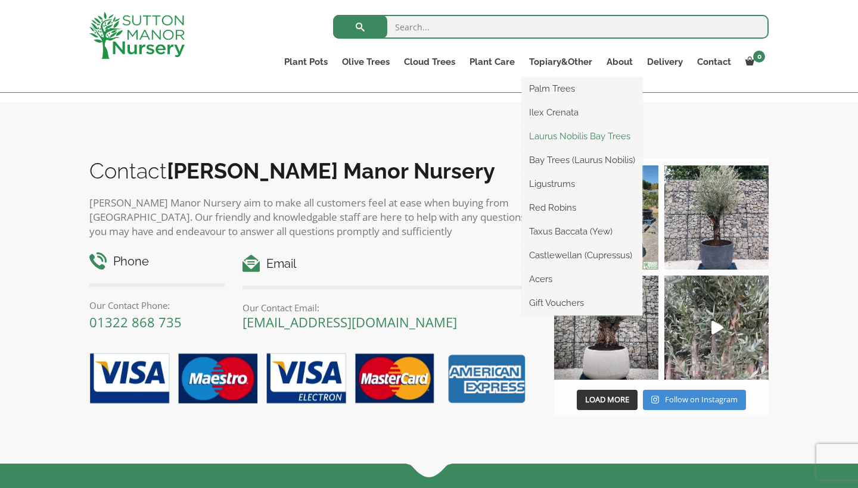
click at [575, 133] on link "Laurus Nobilis Bay Trees" at bounding box center [582, 136] width 120 height 18
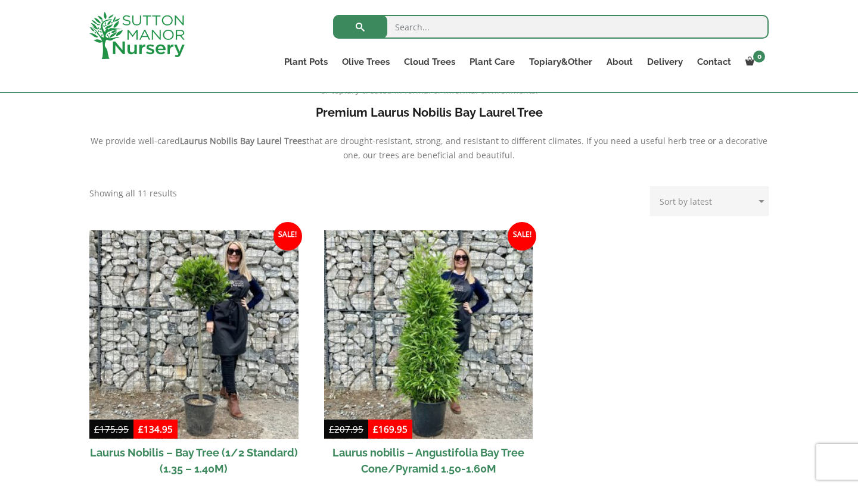
scroll to position [381, 0]
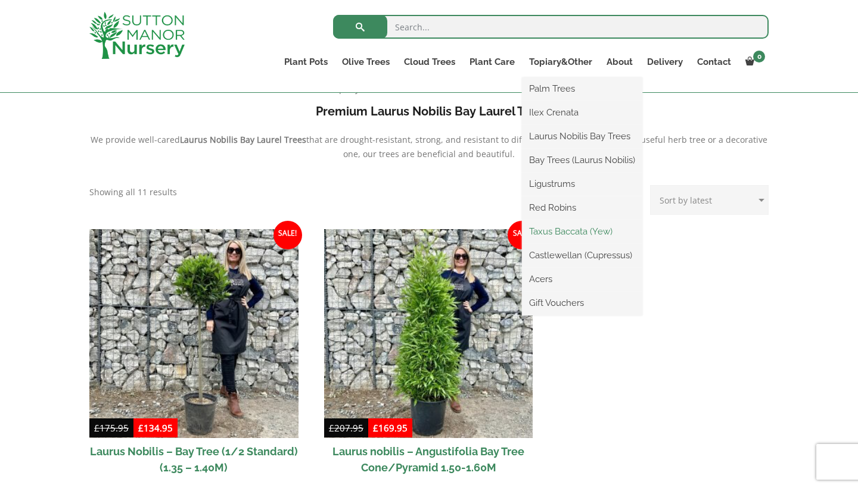
click at [574, 226] on link "Taxus Baccata (Yew)" at bounding box center [582, 232] width 120 height 18
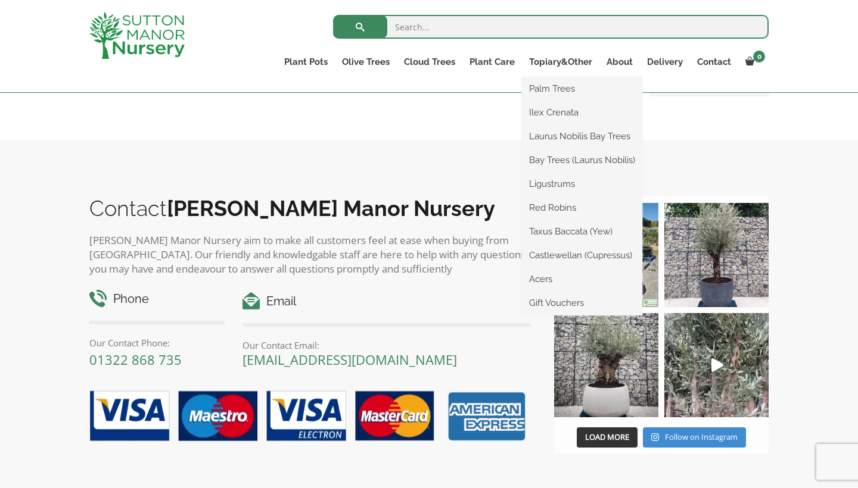
scroll to position [501, 0]
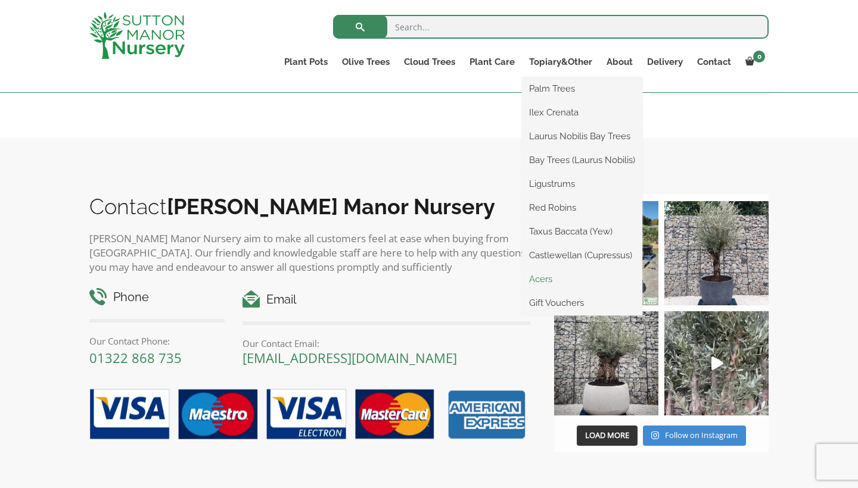
click at [546, 288] on link "Acers" at bounding box center [582, 279] width 120 height 18
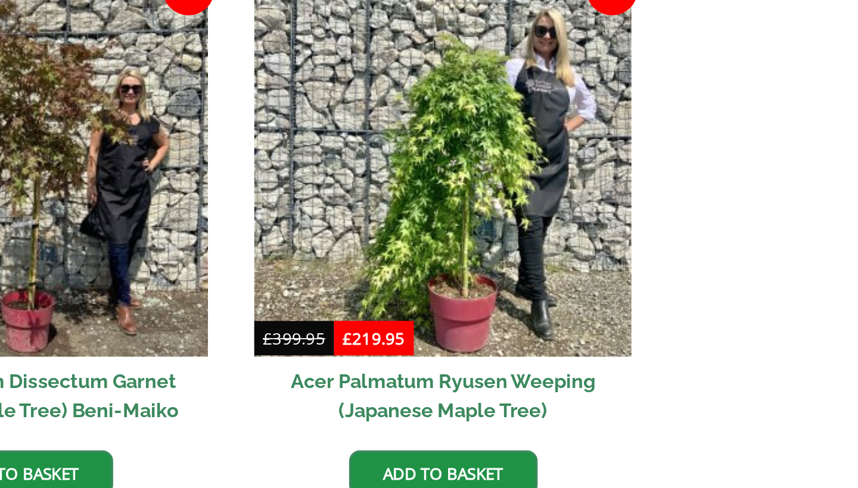
scroll to position [312, 0]
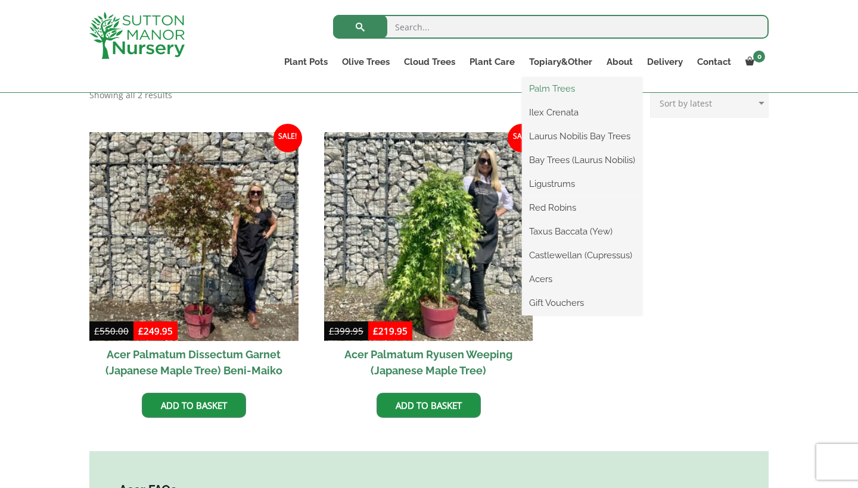
click at [565, 93] on link "Palm Trees" at bounding box center [582, 89] width 120 height 18
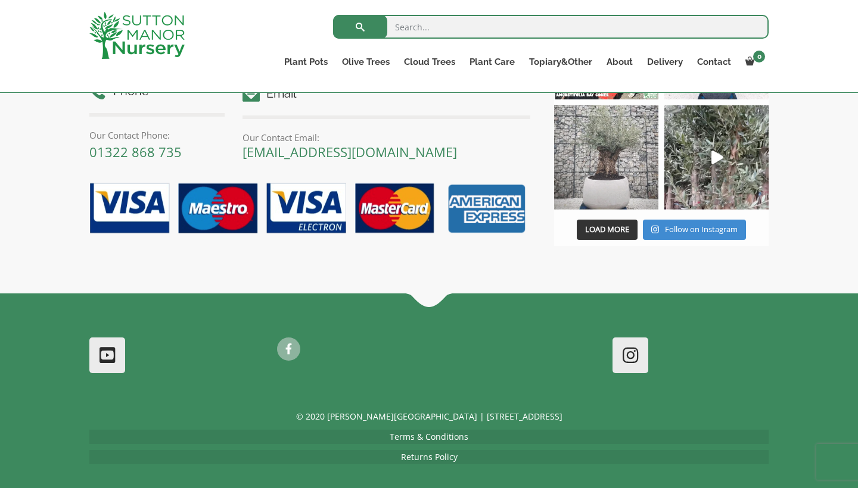
scroll to position [837, 0]
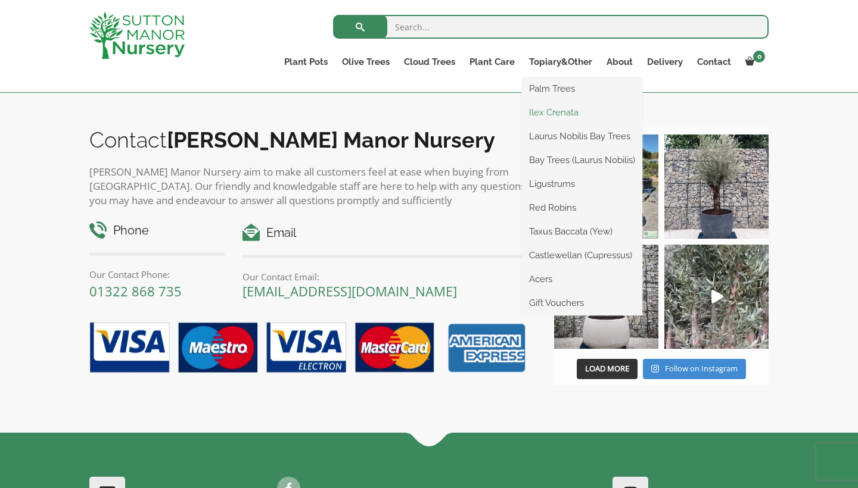
click at [577, 115] on link "Ilex Crenata" at bounding box center [582, 113] width 120 height 18
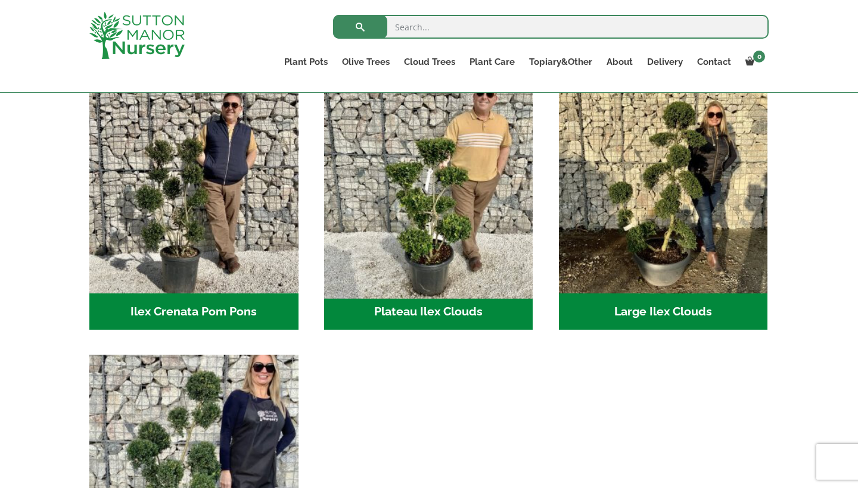
scroll to position [268, 0]
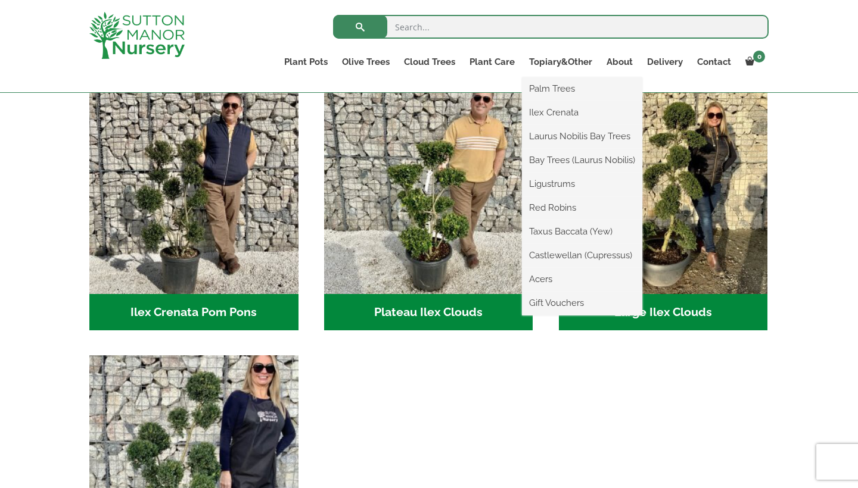
click at [559, 221] on li "Taxus Baccata (Yew)" at bounding box center [582, 232] width 120 height 24
click at [557, 214] on link "Red Robins" at bounding box center [582, 208] width 120 height 18
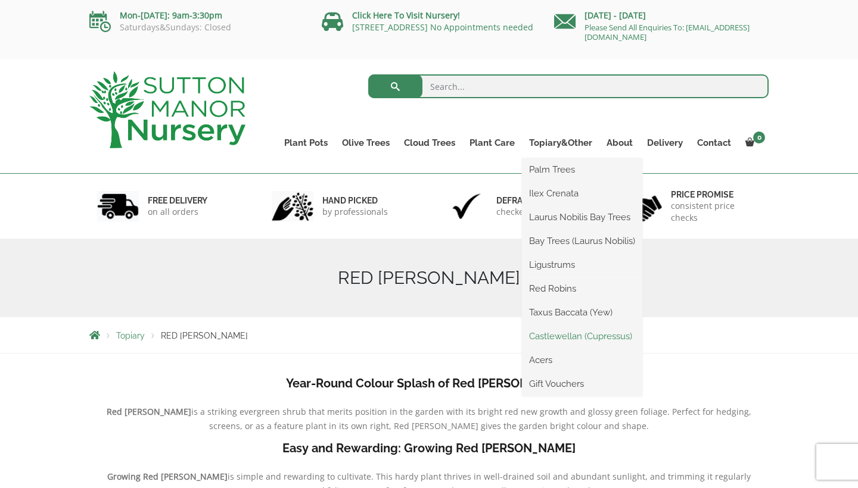
click at [587, 341] on link "Castlewellan (Cupressus)" at bounding box center [582, 337] width 120 height 18
